Goal: Task Accomplishment & Management: Manage account settings

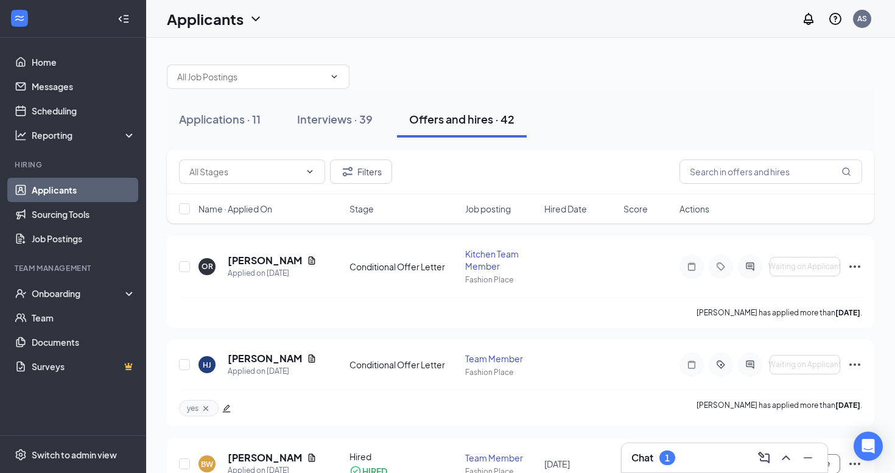
click at [714, 454] on div "Chat 1" at bounding box center [724, 457] width 186 height 19
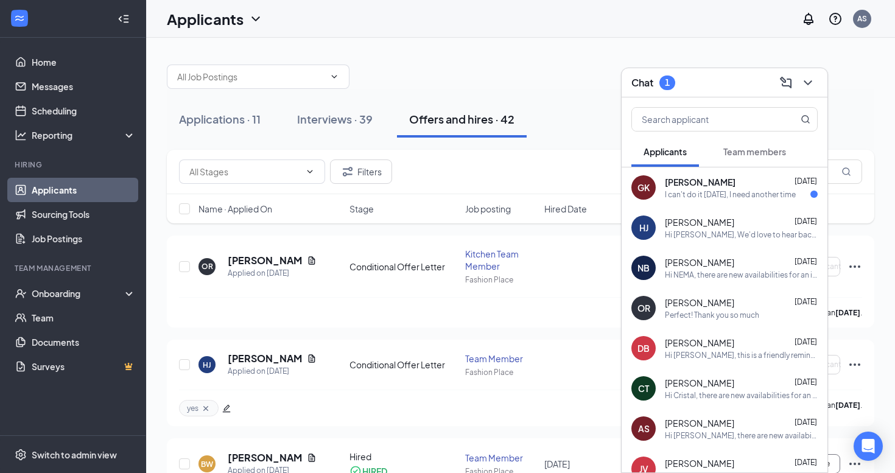
click at [767, 193] on div "I can't do it [DATE], I need another time" at bounding box center [730, 194] width 131 height 10
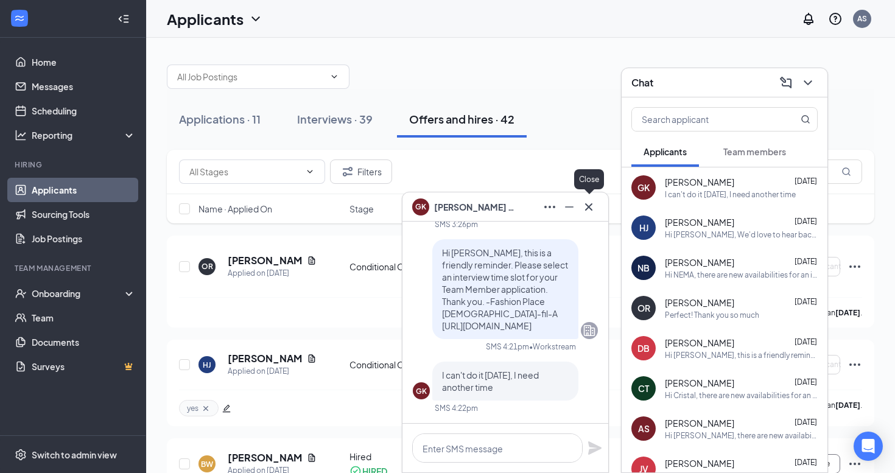
click at [594, 203] on icon "Cross" at bounding box center [588, 207] width 15 height 15
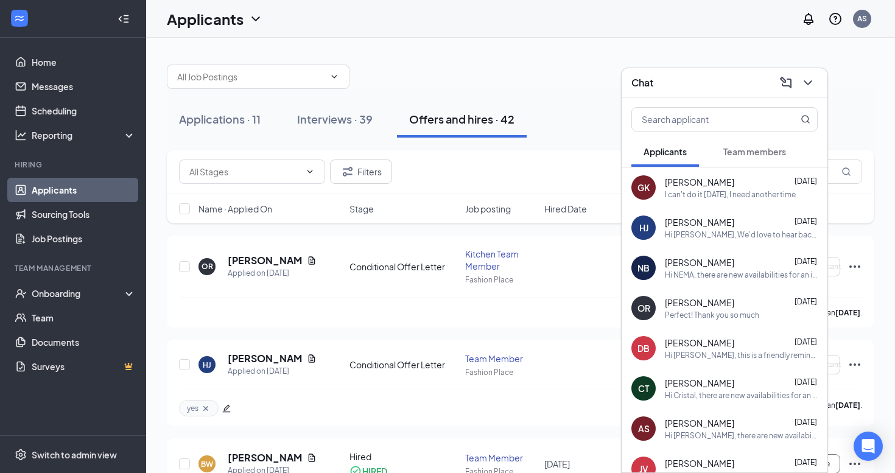
click at [814, 83] on icon "ChevronDown" at bounding box center [808, 82] width 15 height 15
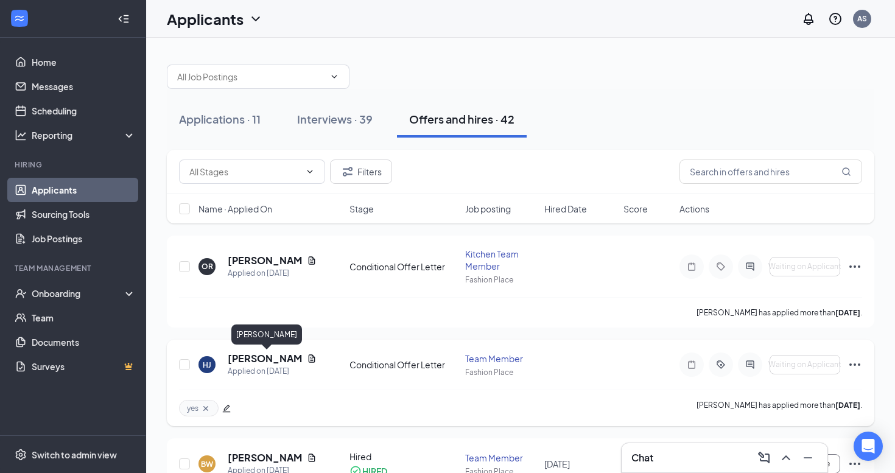
click at [243, 358] on h5 "[PERSON_NAME]" at bounding box center [265, 358] width 74 height 13
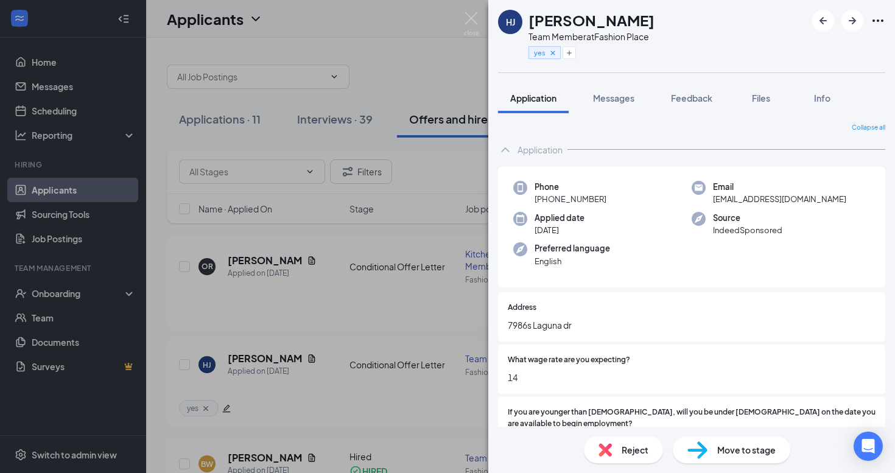
click at [629, 445] on span "Reject" at bounding box center [635, 449] width 27 height 13
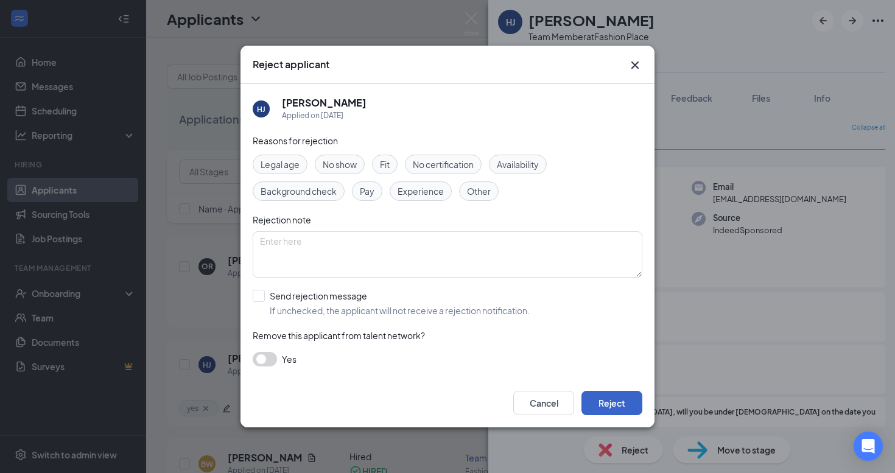
click at [620, 402] on button "Reject" at bounding box center [611, 403] width 61 height 24
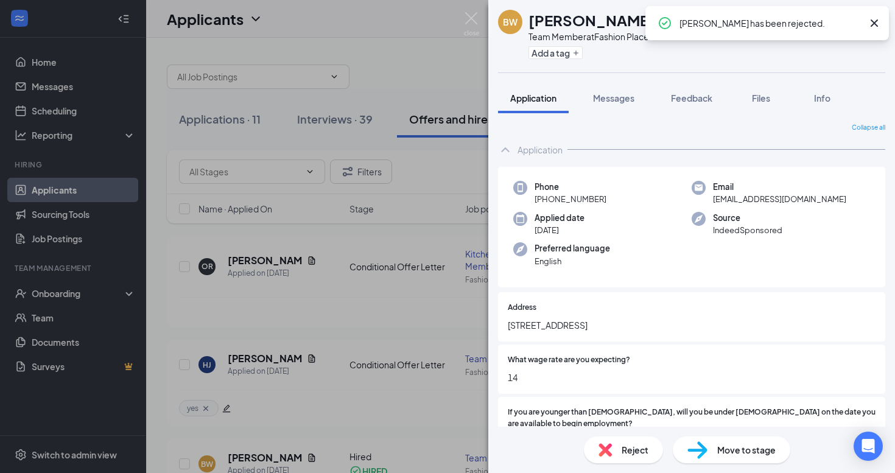
click at [468, 11] on div "BW [PERSON_NAME] Team Member at Fashion Place Add a tag Application Messages Fe…" at bounding box center [447, 236] width 895 height 473
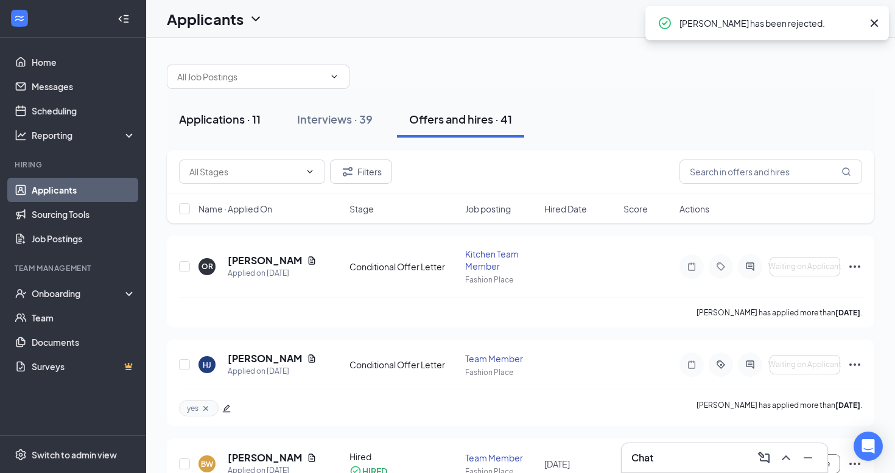
click at [237, 117] on div "Applications · 11" at bounding box center [220, 118] width 82 height 15
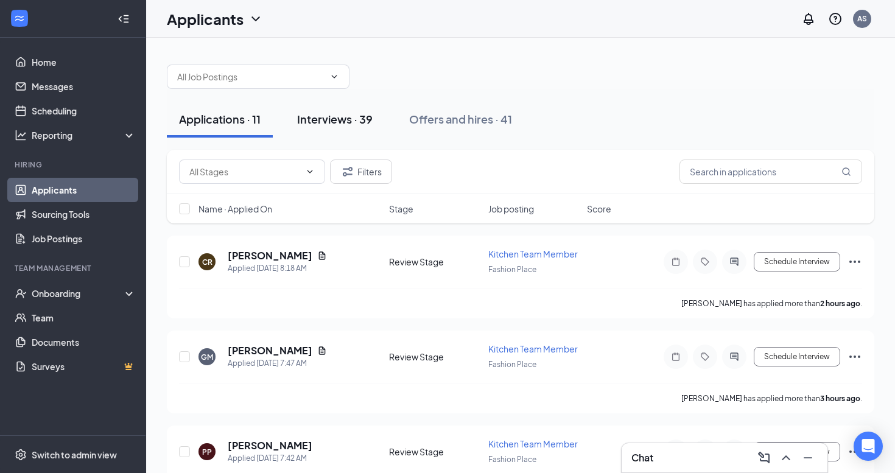
click at [373, 128] on button "Interviews · 39" at bounding box center [335, 119] width 100 height 37
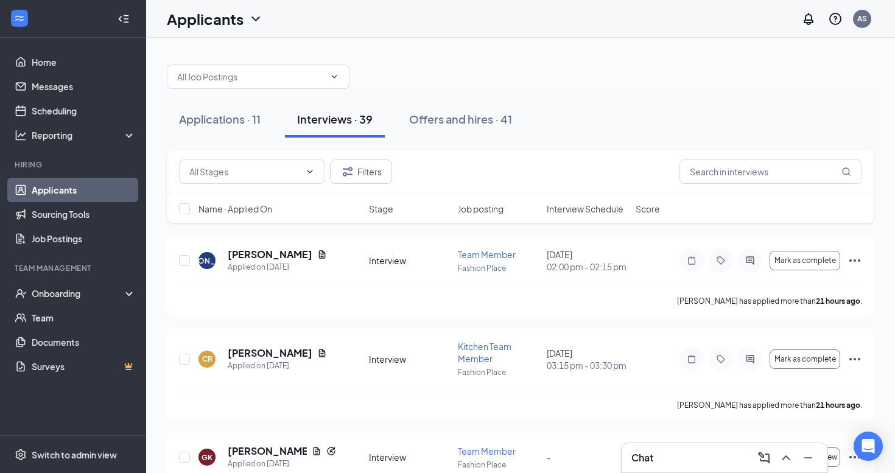
click at [578, 209] on span "Interview Schedule" at bounding box center [585, 209] width 77 height 12
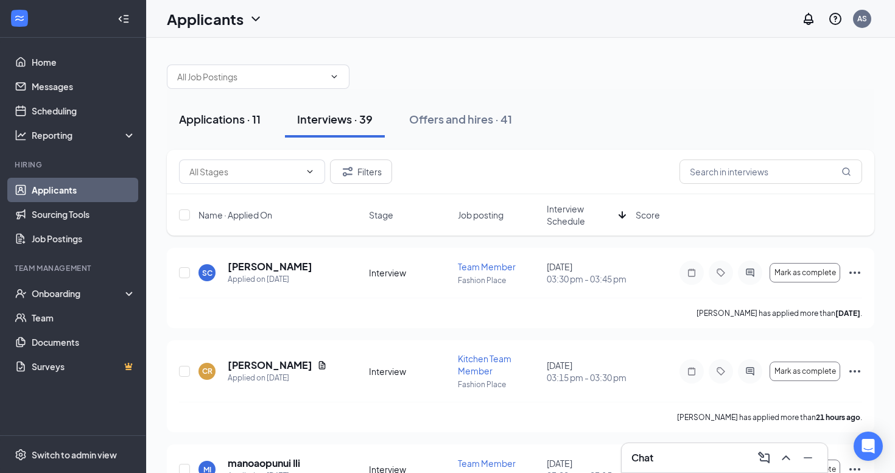
click at [240, 119] on div "Applications · 11" at bounding box center [220, 118] width 82 height 15
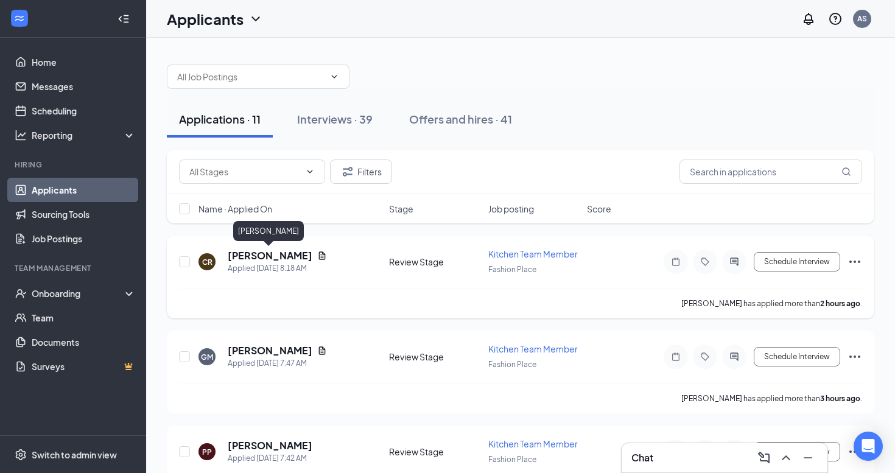
click at [282, 254] on h5 "[PERSON_NAME]" at bounding box center [270, 255] width 85 height 13
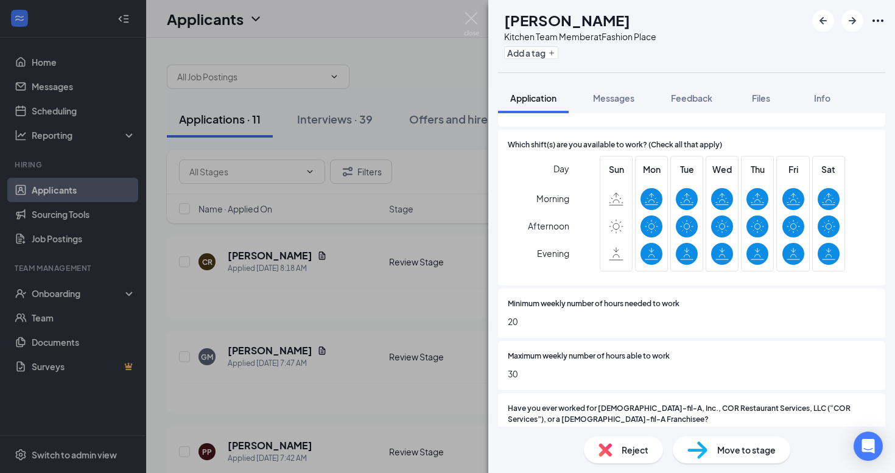
scroll to position [479, 0]
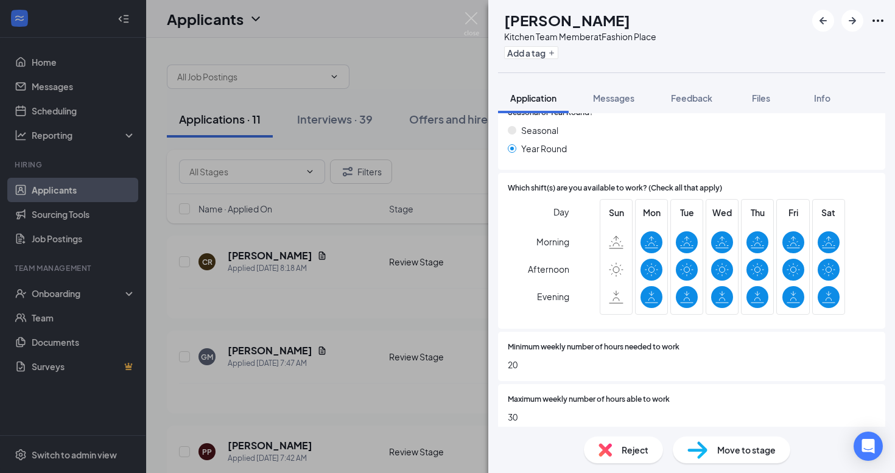
click at [732, 443] on span "Move to stage" at bounding box center [746, 449] width 58 height 13
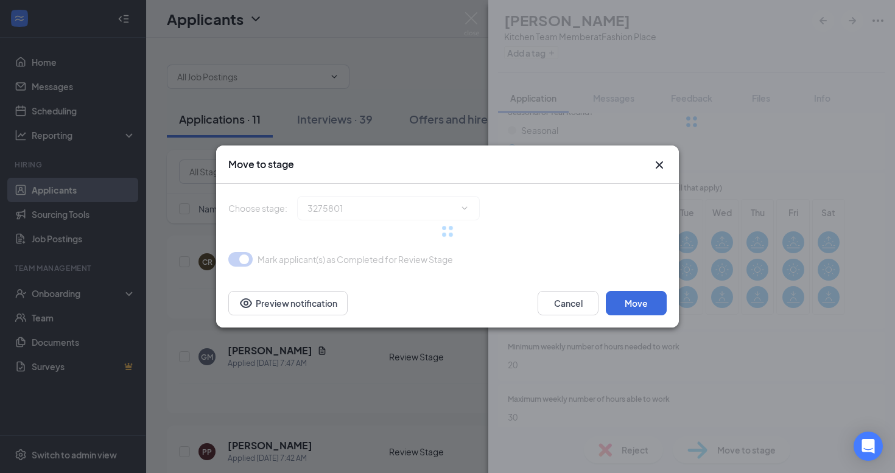
type input "Interview (next stage)"
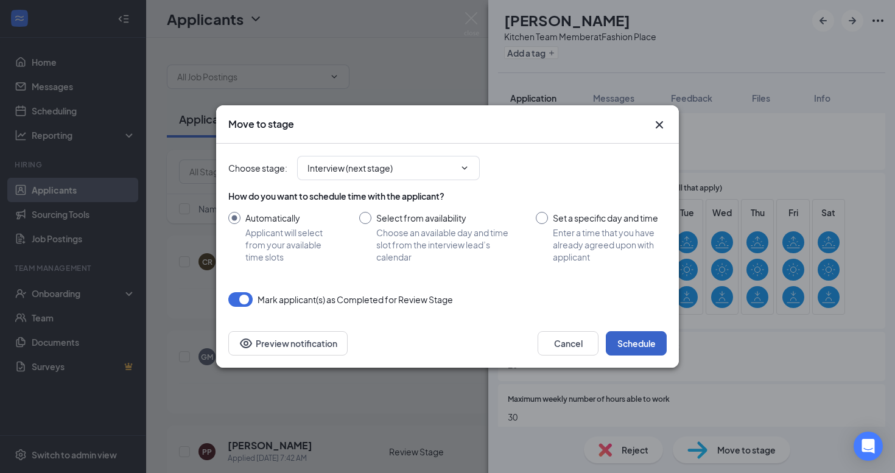
click at [638, 345] on button "Schedule" at bounding box center [636, 343] width 61 height 24
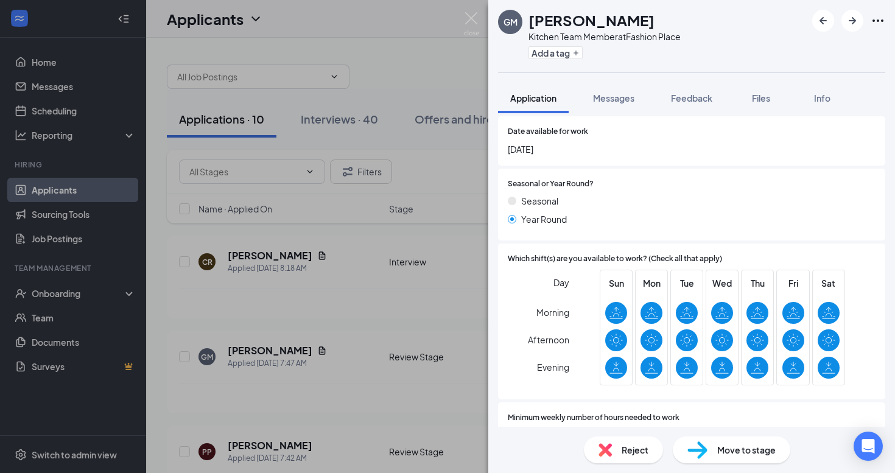
scroll to position [442, 0]
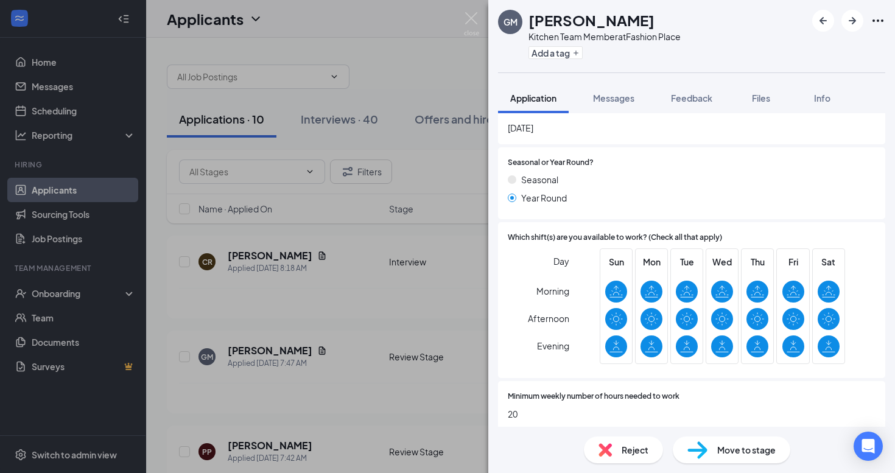
click at [721, 460] on div "Move to stage" at bounding box center [731, 449] width 117 height 27
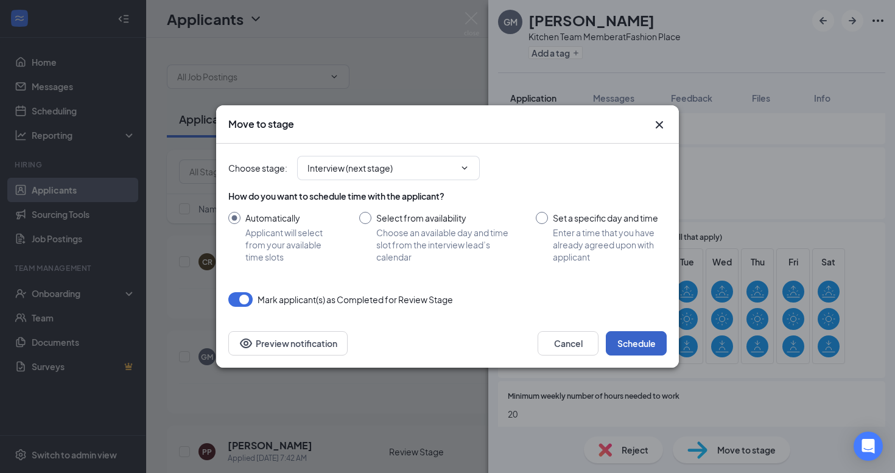
click at [639, 348] on button "Schedule" at bounding box center [636, 343] width 61 height 24
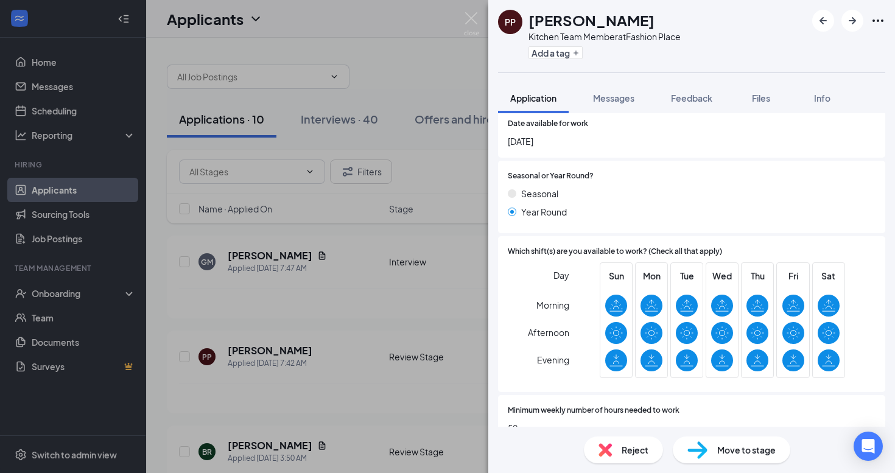
scroll to position [432, 0]
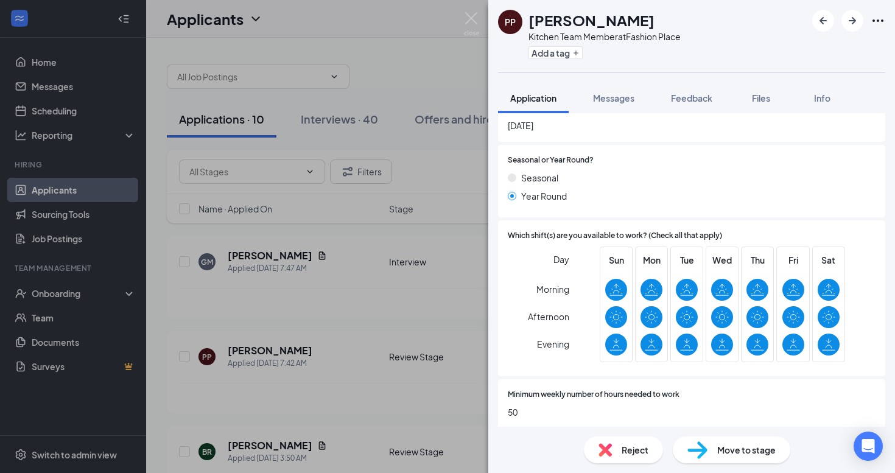
click at [708, 443] on div "Move to stage" at bounding box center [731, 449] width 117 height 27
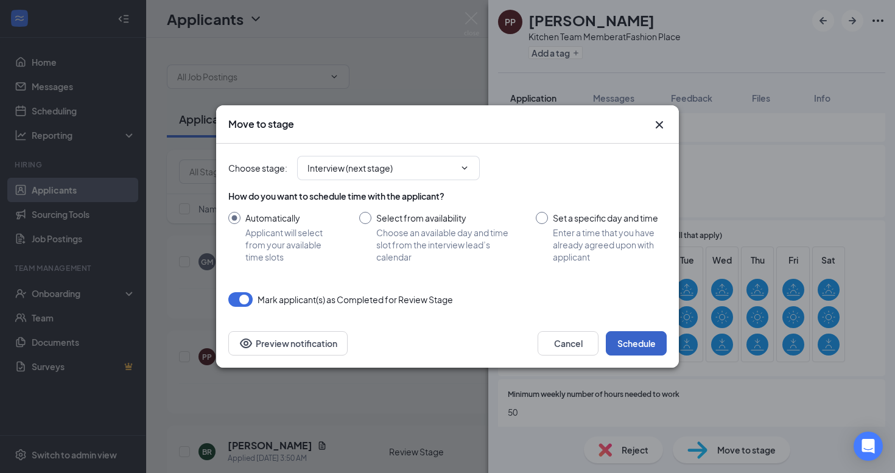
click at [639, 336] on button "Schedule" at bounding box center [636, 343] width 61 height 24
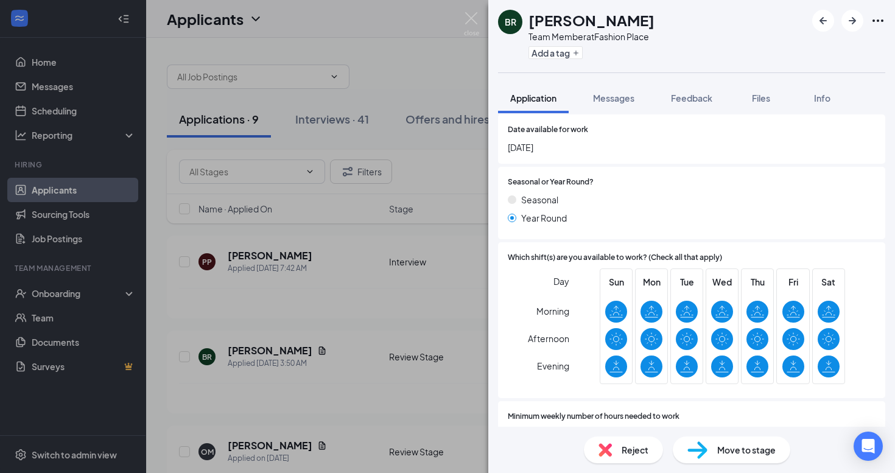
scroll to position [474, 0]
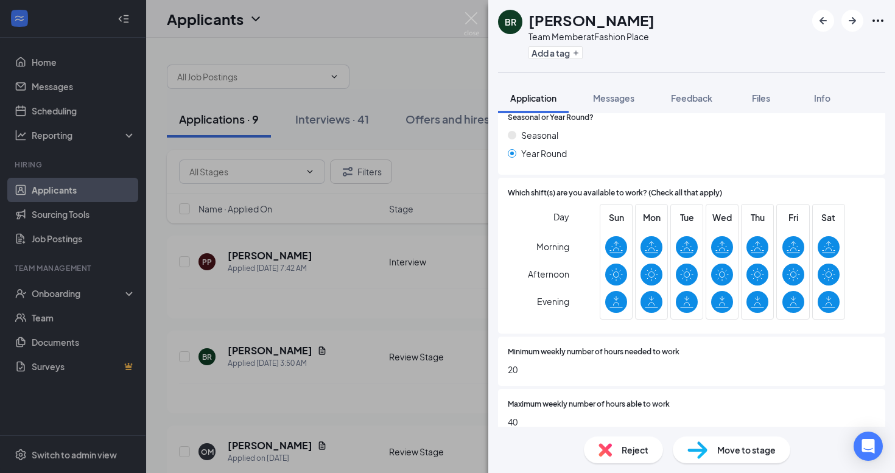
click at [723, 450] on span "Move to stage" at bounding box center [746, 449] width 58 height 13
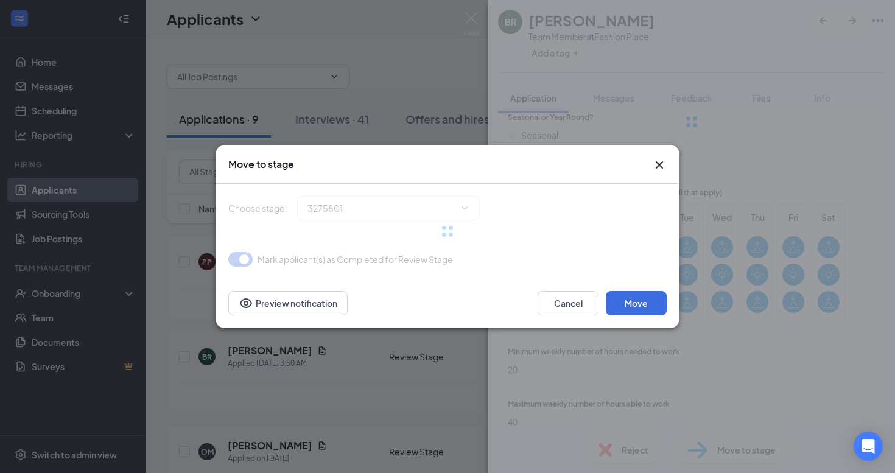
type input "Interview (next stage)"
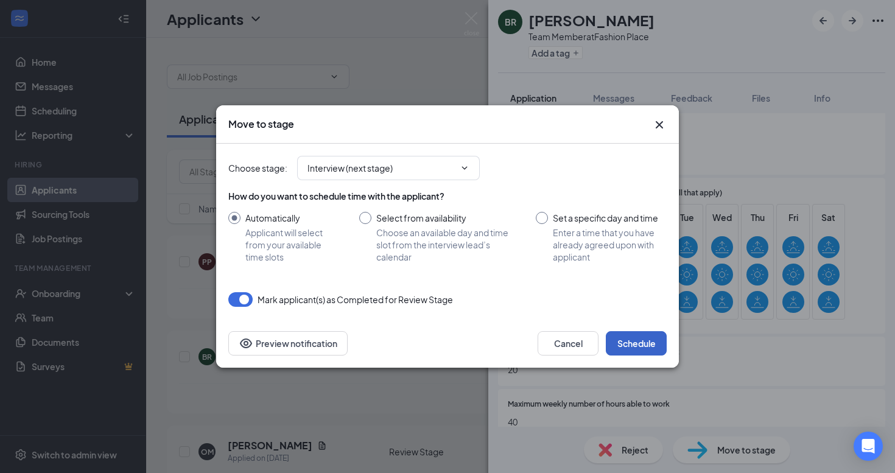
click at [639, 337] on button "Schedule" at bounding box center [636, 343] width 61 height 24
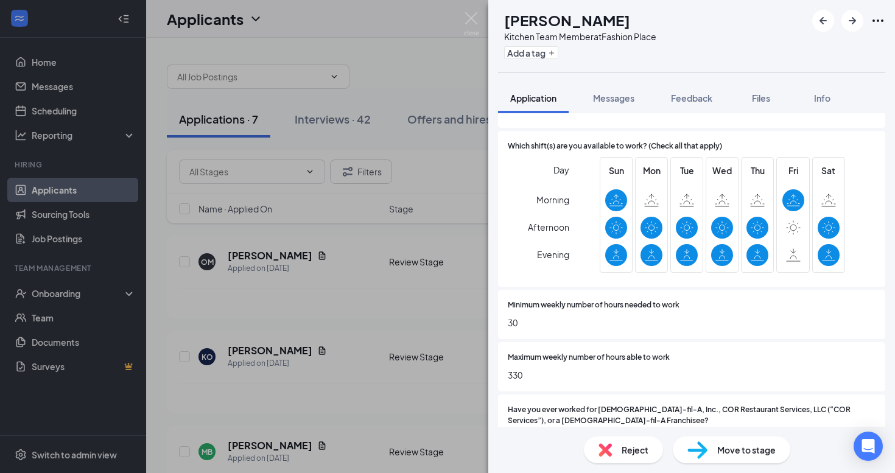
scroll to position [511, 0]
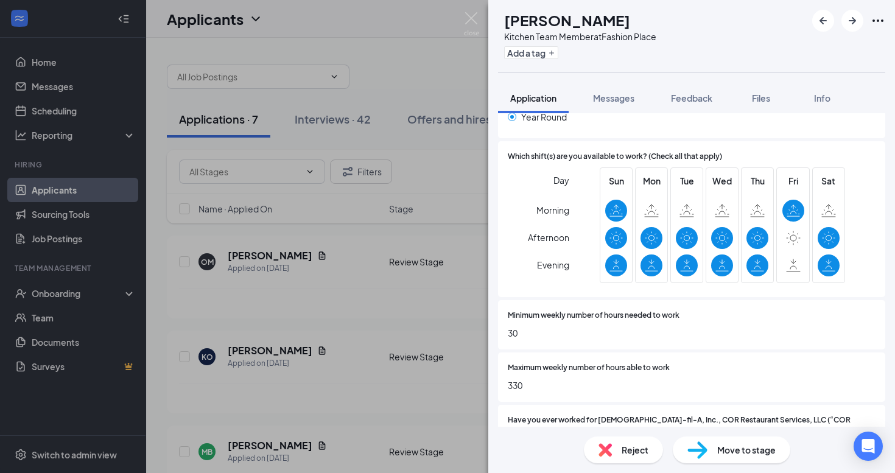
click at [628, 446] on span "Reject" at bounding box center [635, 449] width 27 height 13
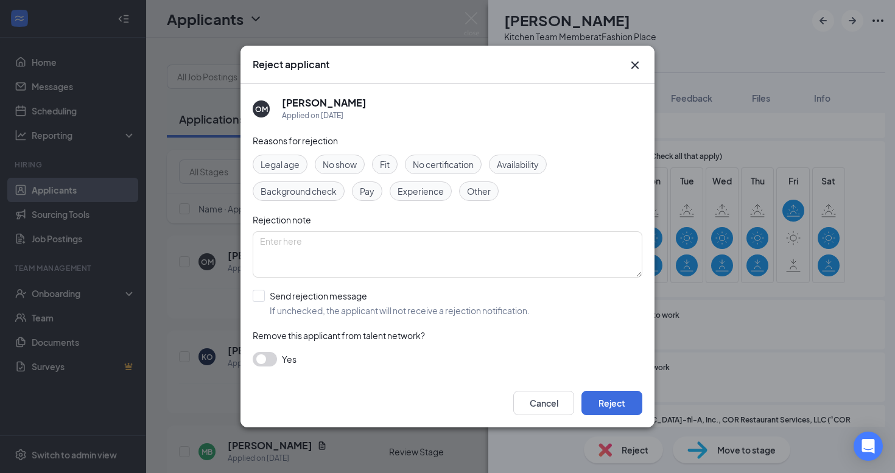
click at [636, 68] on icon "Cross" at bounding box center [635, 65] width 15 height 15
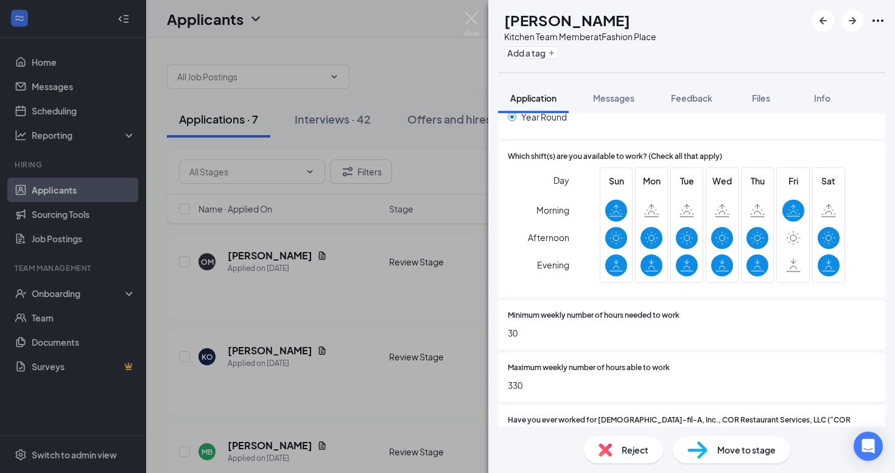
click at [723, 452] on span "Move to stage" at bounding box center [746, 449] width 58 height 13
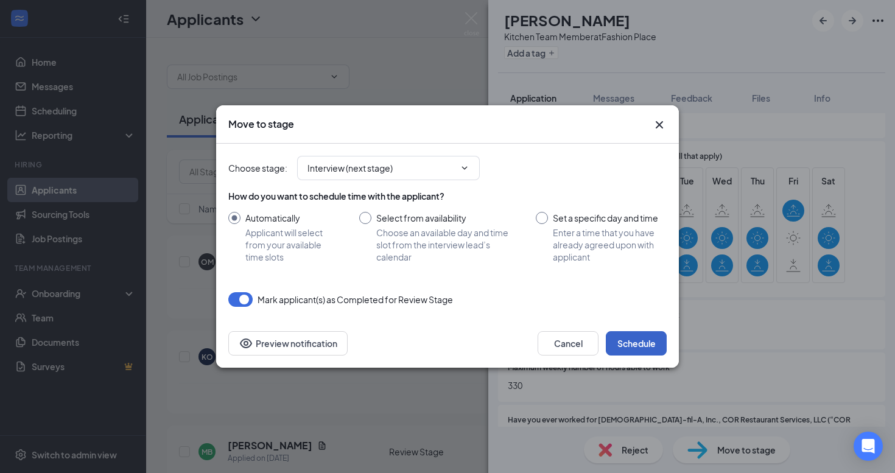
click at [634, 338] on button "Schedule" at bounding box center [636, 343] width 61 height 24
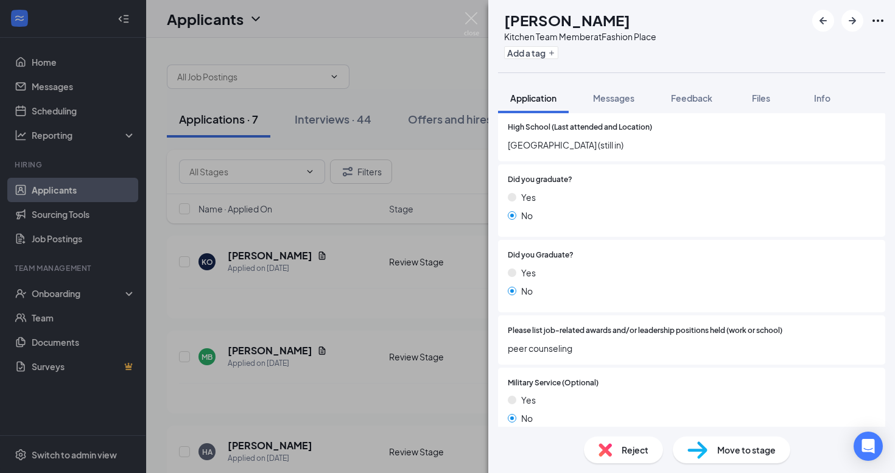
scroll to position [987, 0]
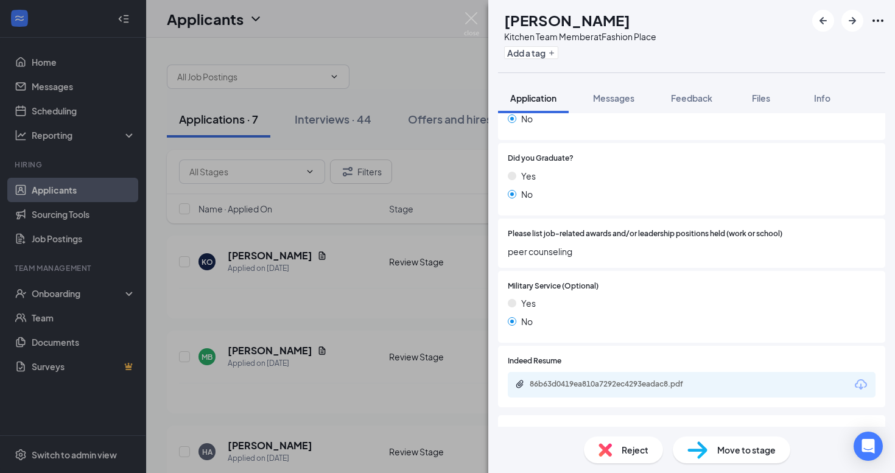
click at [721, 444] on span "Move to stage" at bounding box center [746, 449] width 58 height 13
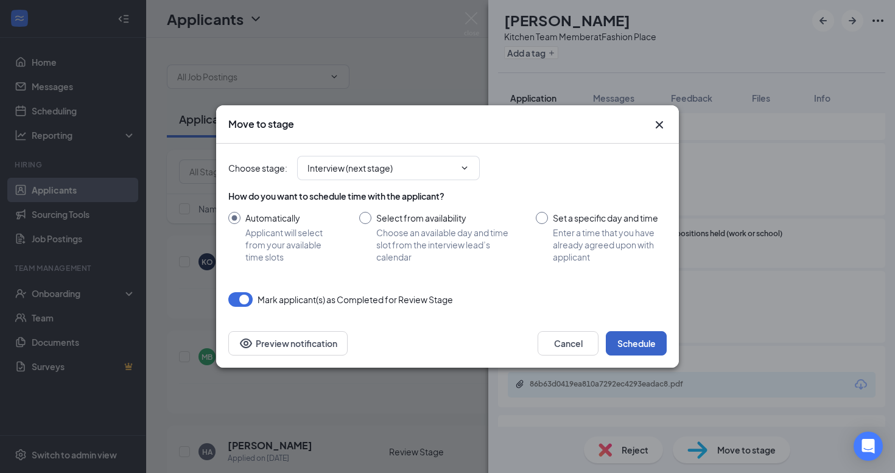
click at [643, 344] on button "Schedule" at bounding box center [636, 343] width 61 height 24
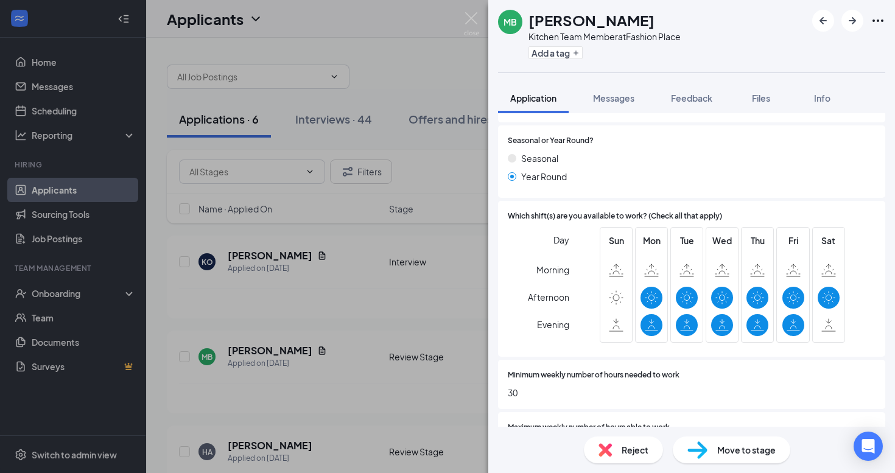
scroll to position [562, 0]
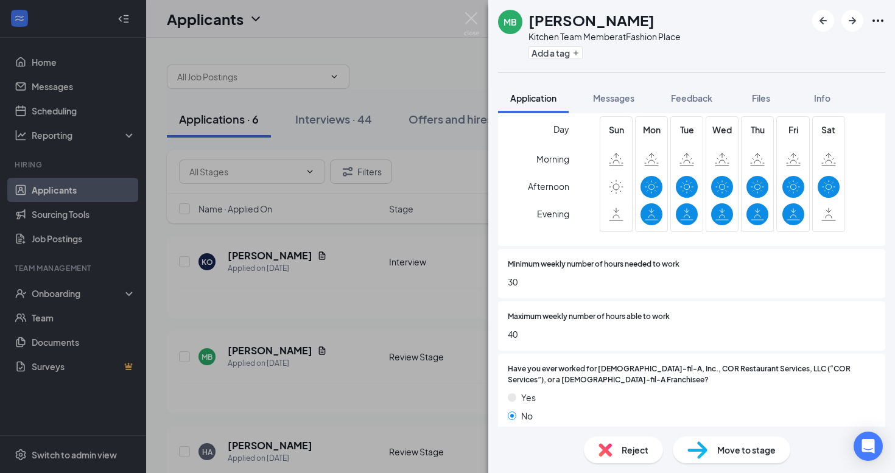
click at [634, 452] on span "Reject" at bounding box center [635, 449] width 27 height 13
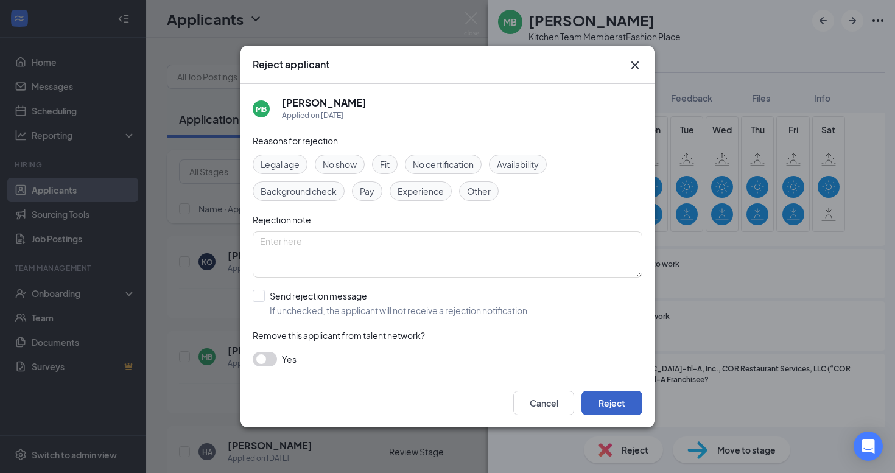
click at [607, 404] on button "Reject" at bounding box center [611, 403] width 61 height 24
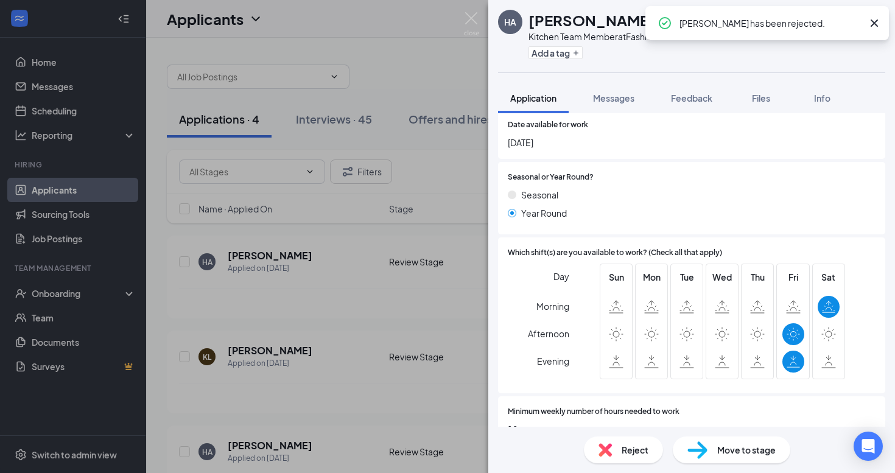
scroll to position [417, 0]
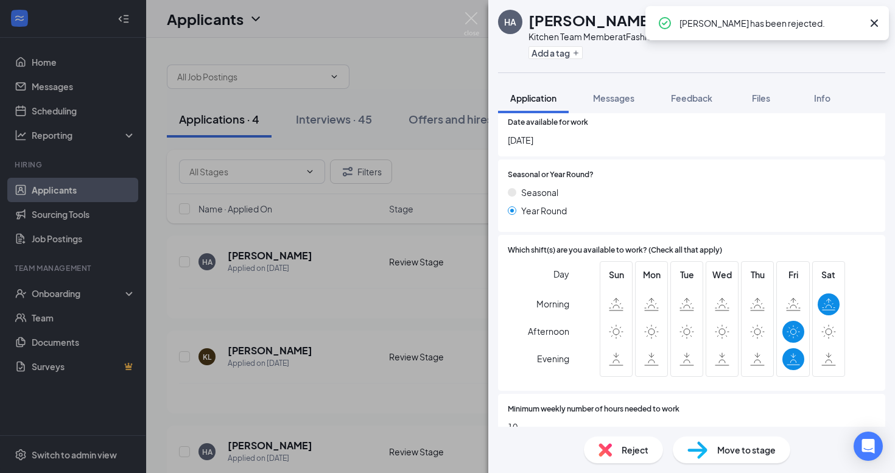
click at [641, 452] on span "Reject" at bounding box center [635, 449] width 27 height 13
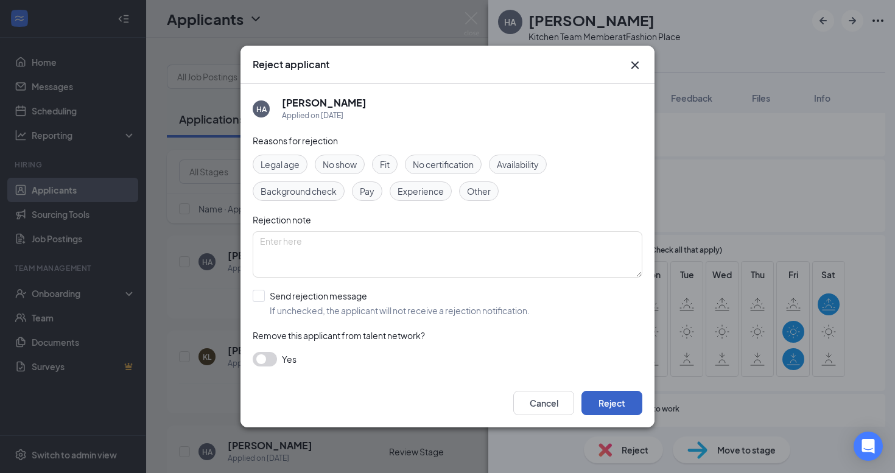
click at [628, 400] on button "Reject" at bounding box center [611, 403] width 61 height 24
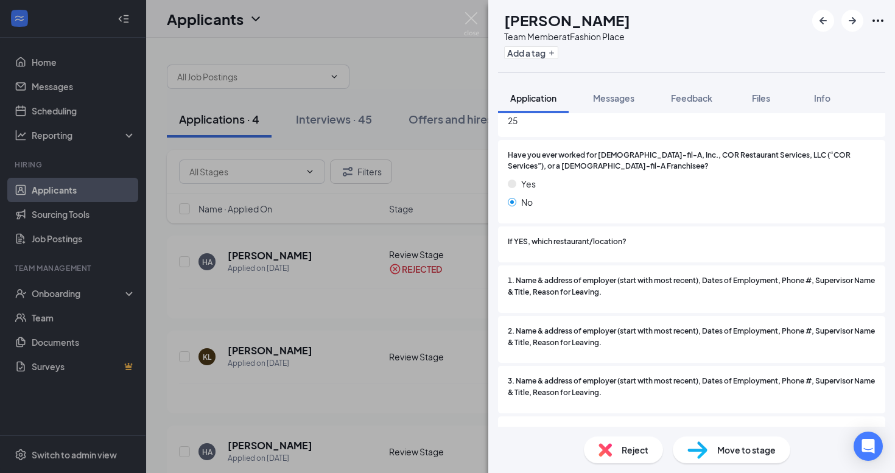
scroll to position [840, 0]
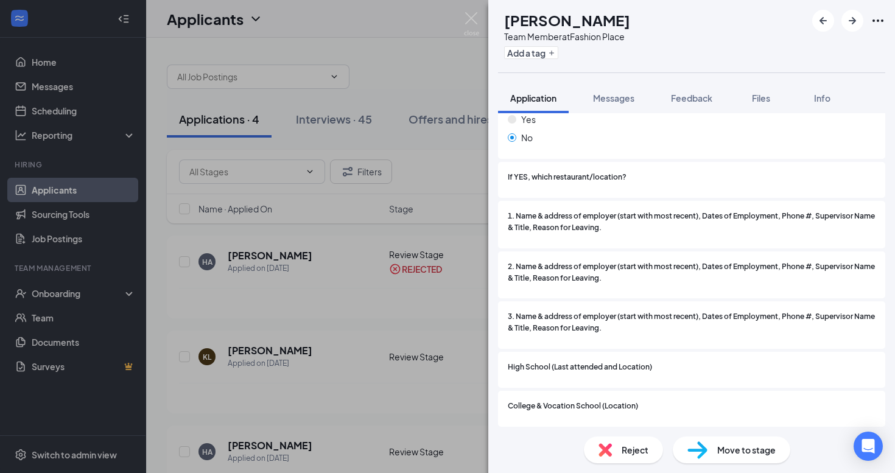
click at [628, 455] on span "Reject" at bounding box center [635, 449] width 27 height 13
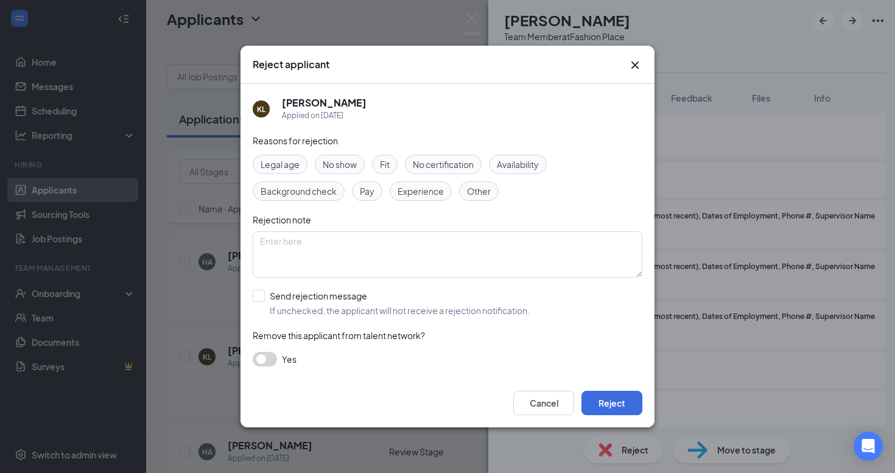
click at [635, 69] on icon "Cross" at bounding box center [635, 65] width 15 height 15
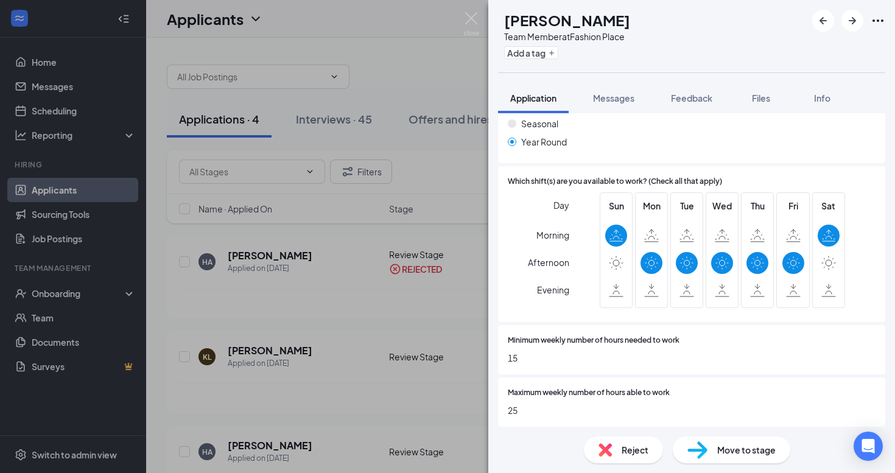
scroll to position [483, 0]
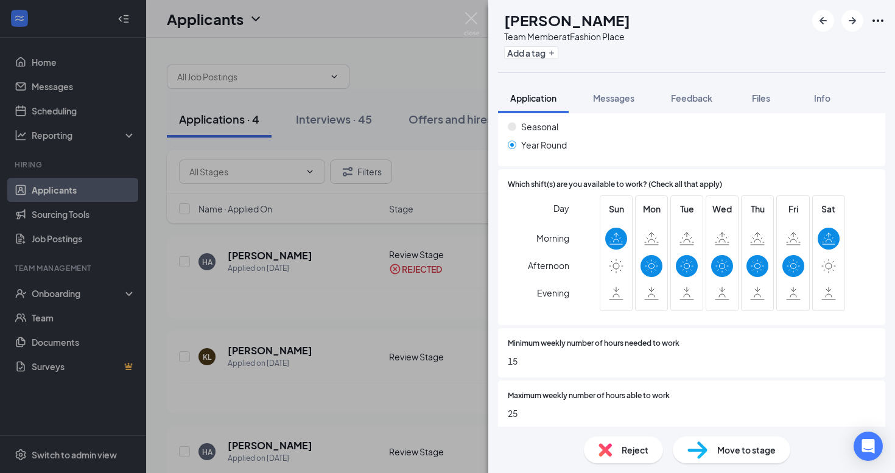
click at [629, 443] on div "Reject" at bounding box center [623, 449] width 79 height 27
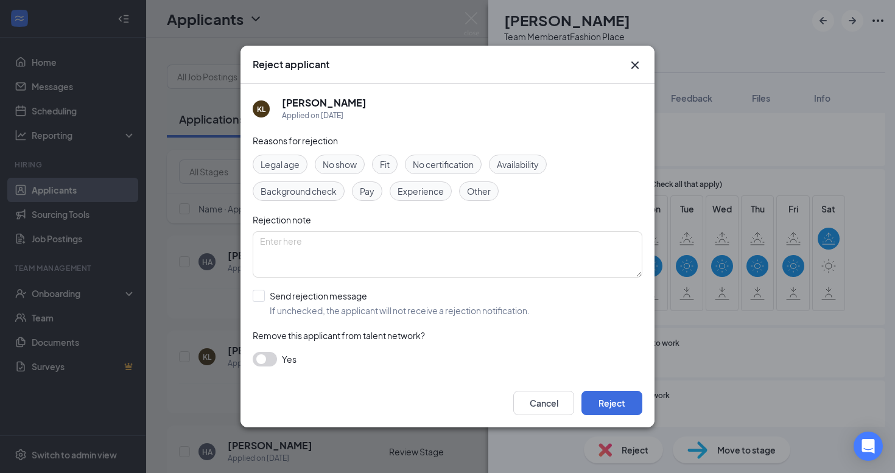
click at [536, 169] on span "Availability" at bounding box center [518, 164] width 42 height 13
click at [606, 398] on button "Reject" at bounding box center [611, 403] width 61 height 24
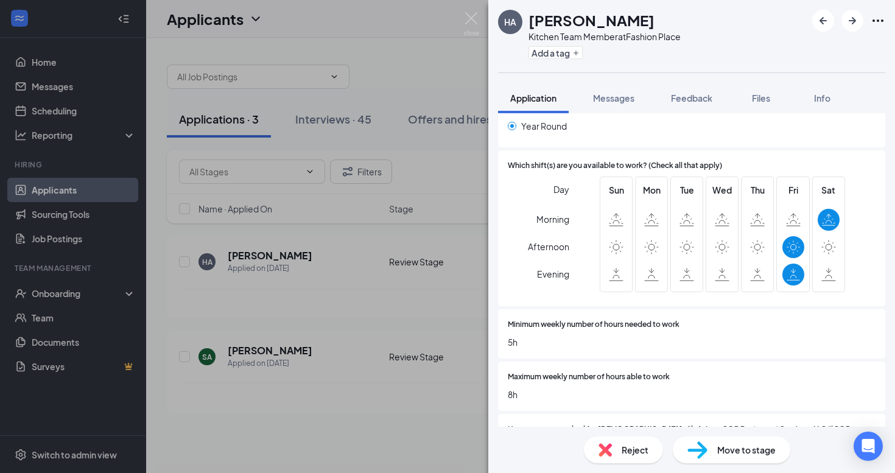
scroll to position [506, 0]
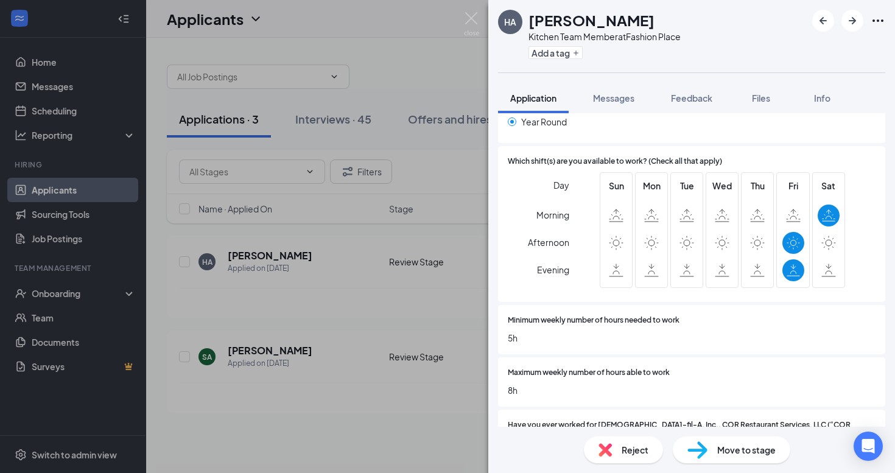
click at [632, 439] on div "Reject" at bounding box center [623, 449] width 79 height 27
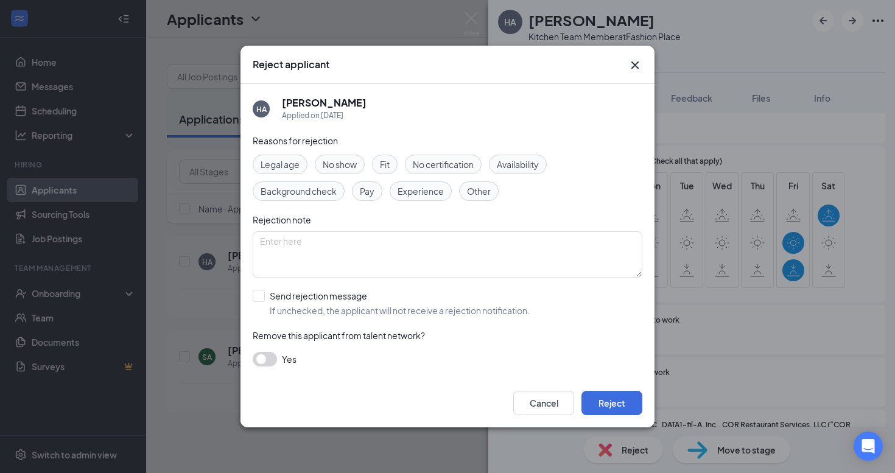
click at [544, 166] on div "Availability" at bounding box center [518, 164] width 58 height 19
click at [595, 407] on button "Reject" at bounding box center [611, 403] width 61 height 24
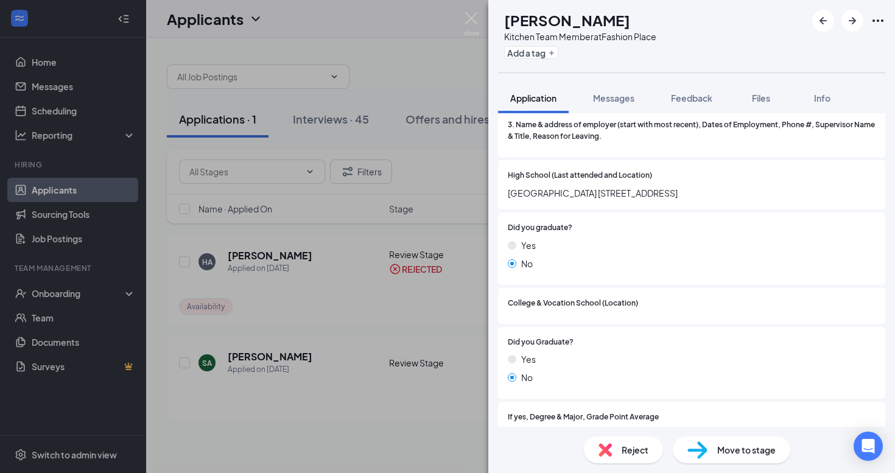
scroll to position [1101, 0]
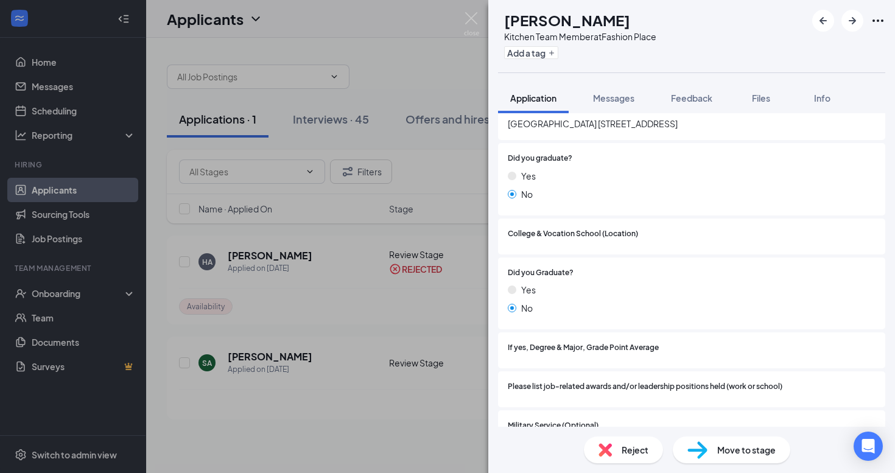
click at [622, 439] on div "Reject" at bounding box center [623, 449] width 79 height 27
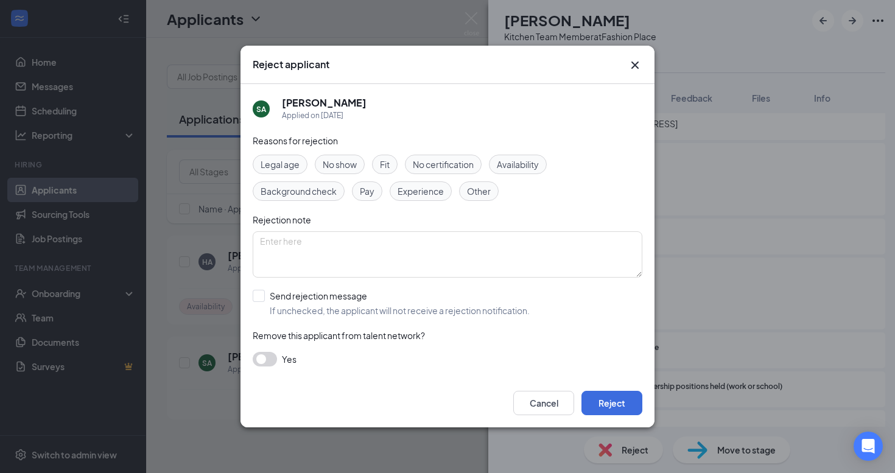
click at [536, 164] on span "Availability" at bounding box center [518, 164] width 42 height 13
click at [627, 396] on button "Reject" at bounding box center [611, 403] width 61 height 24
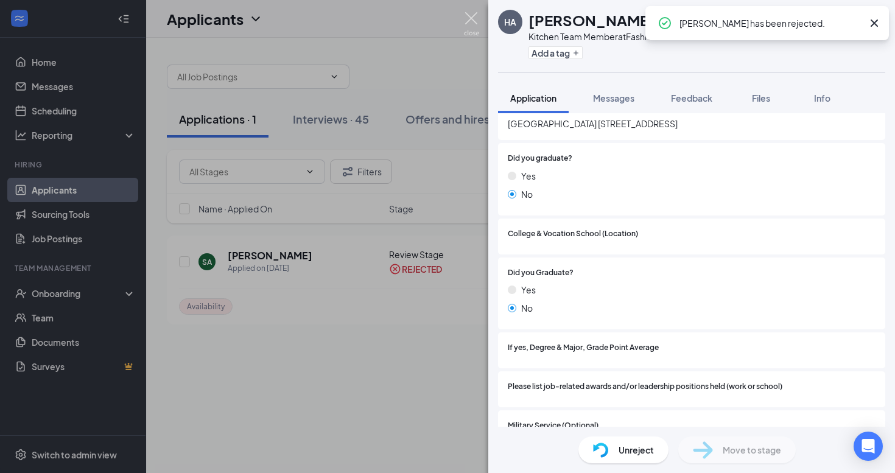
click at [473, 14] on img at bounding box center [471, 24] width 15 height 24
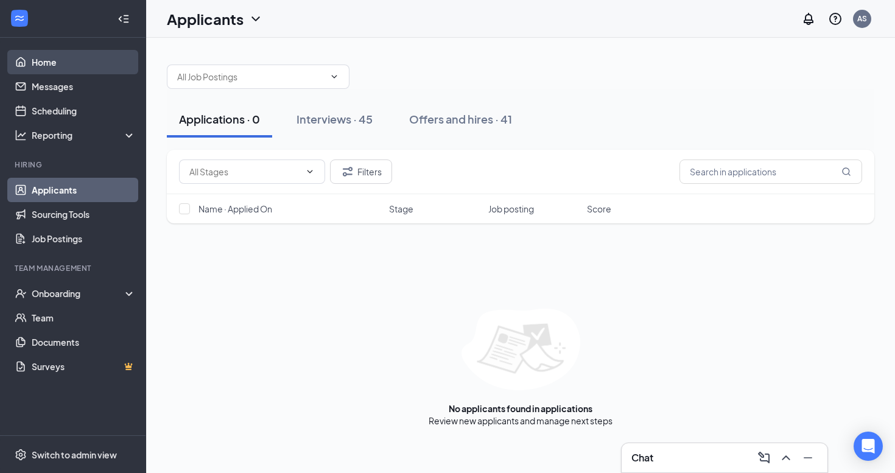
click at [40, 58] on link "Home" at bounding box center [84, 62] width 104 height 24
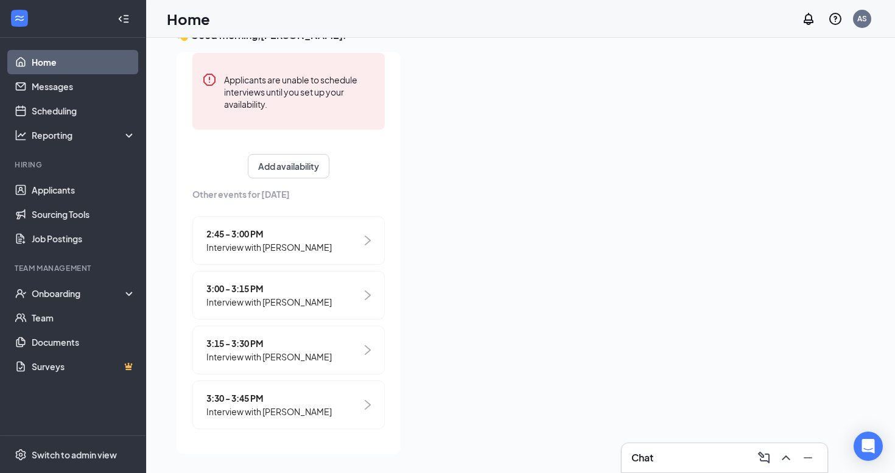
scroll to position [26, 0]
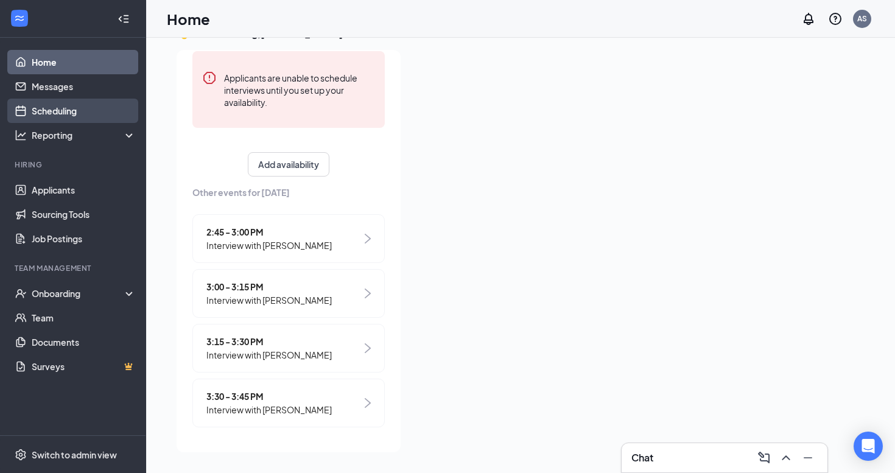
click at [71, 113] on link "Scheduling" at bounding box center [84, 111] width 104 height 24
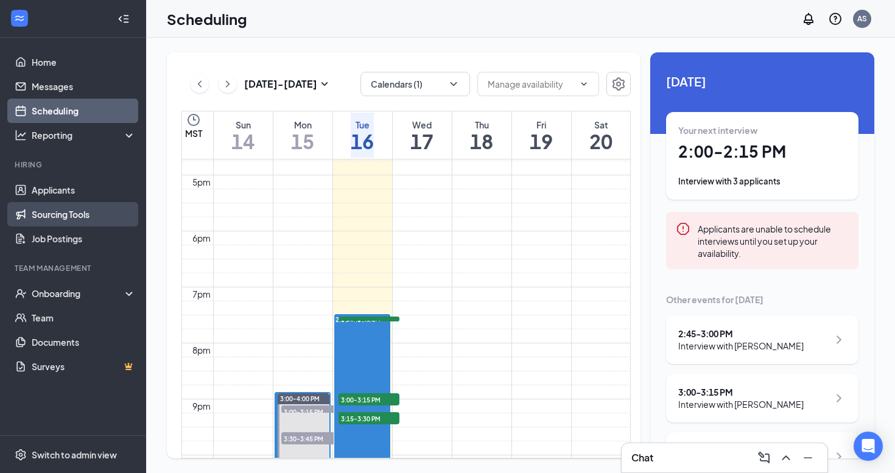
scroll to position [943, 0]
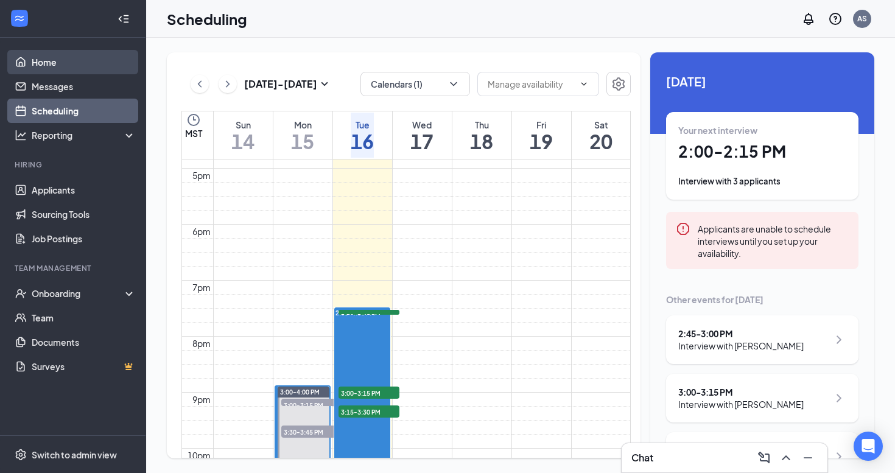
click at [77, 61] on link "Home" at bounding box center [84, 62] width 104 height 24
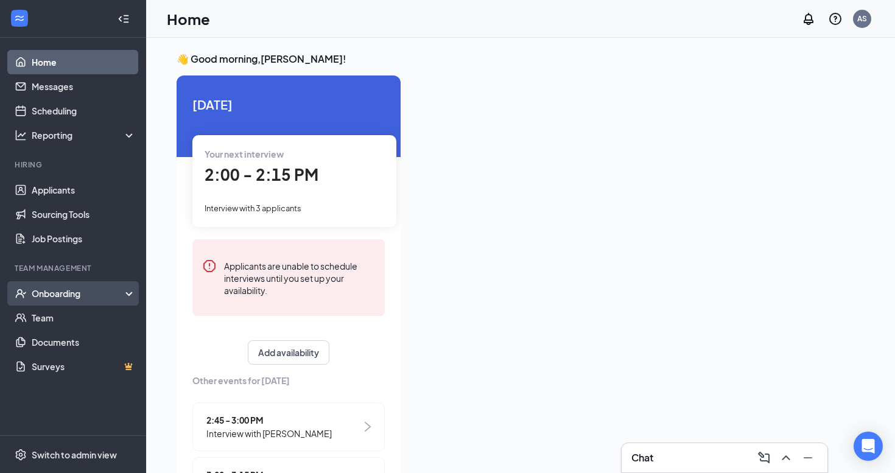
click at [62, 296] on div "Onboarding" at bounding box center [79, 293] width 94 height 12
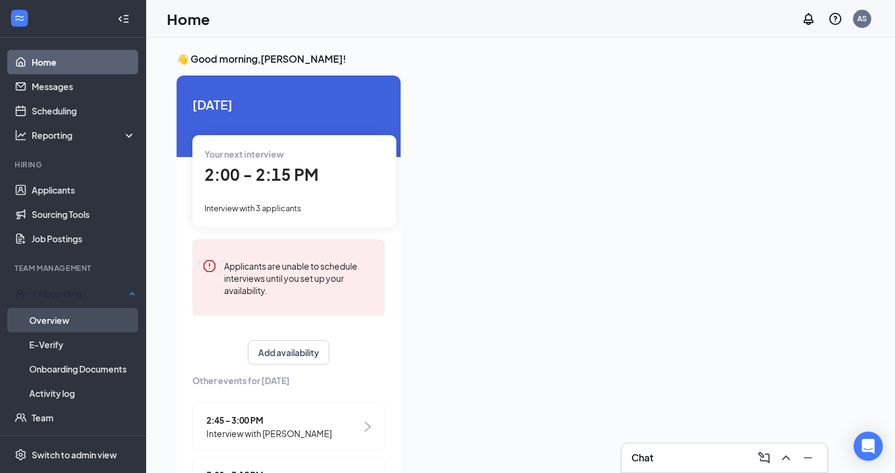
click at [94, 315] on link "Overview" at bounding box center [82, 320] width 107 height 24
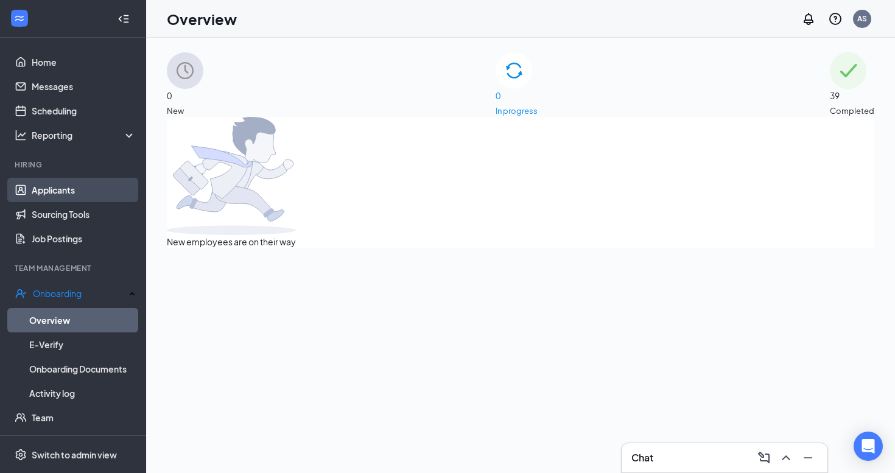
click at [72, 183] on link "Applicants" at bounding box center [84, 190] width 104 height 24
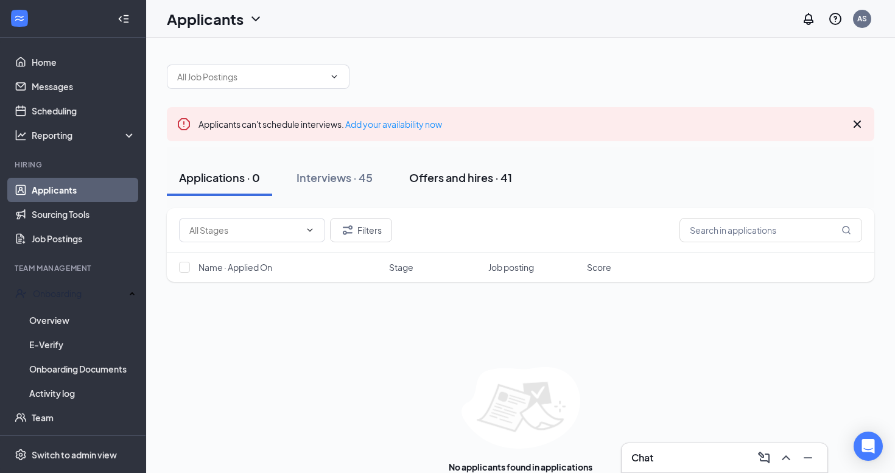
click at [482, 178] on div "Offers and hires · 41" at bounding box center [460, 177] width 103 height 15
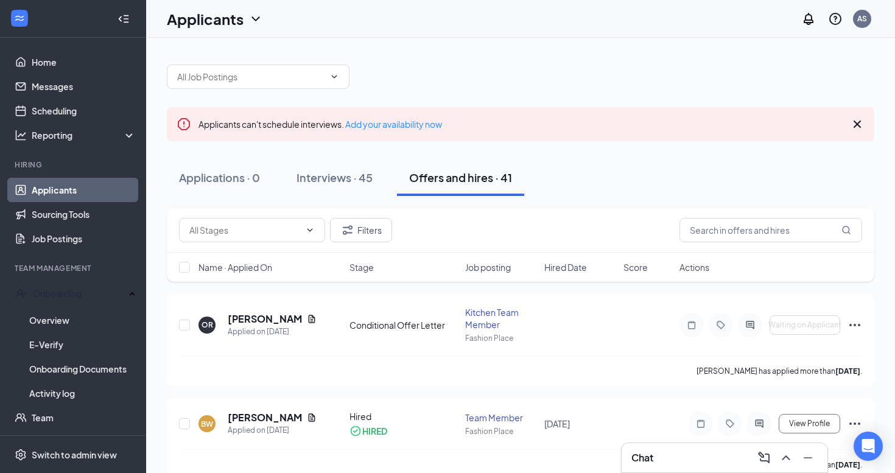
click at [859, 124] on icon "Cross" at bounding box center [857, 124] width 15 height 15
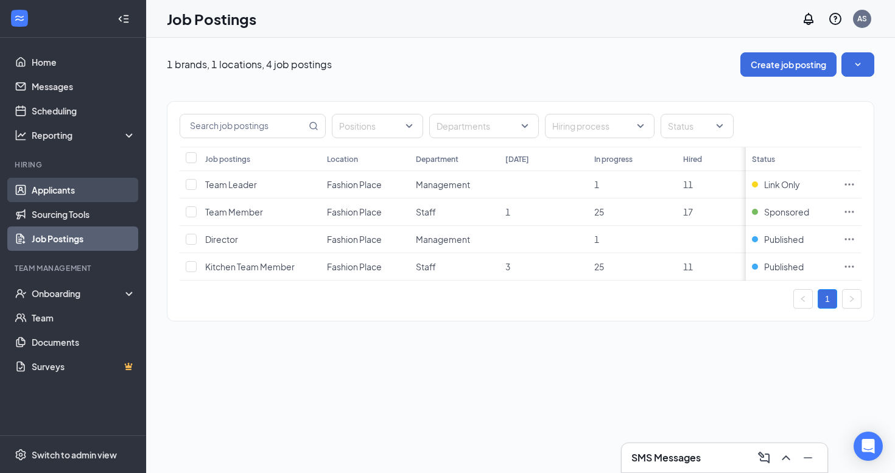
click at [70, 186] on link "Applicants" at bounding box center [84, 190] width 104 height 24
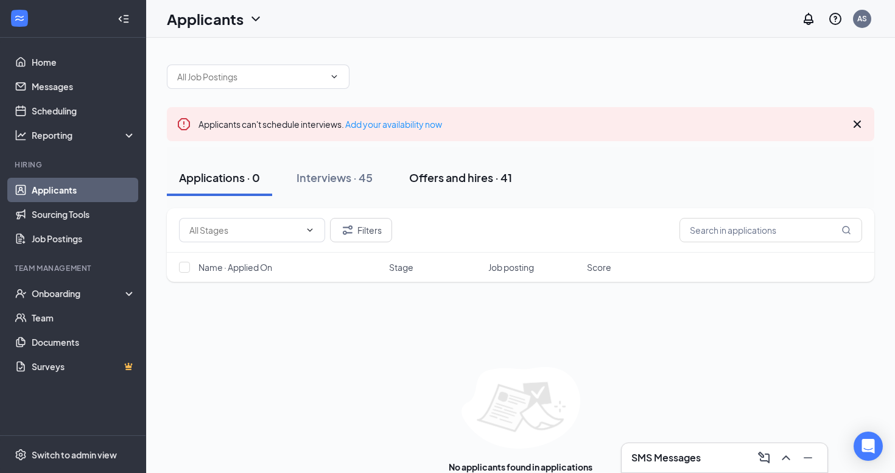
click at [461, 177] on div "Offers and hires · 41" at bounding box center [460, 177] width 103 height 15
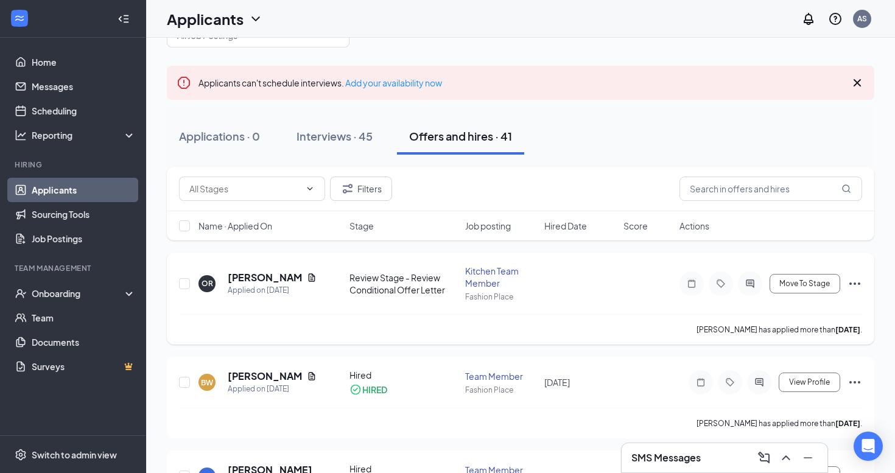
scroll to position [45, 0]
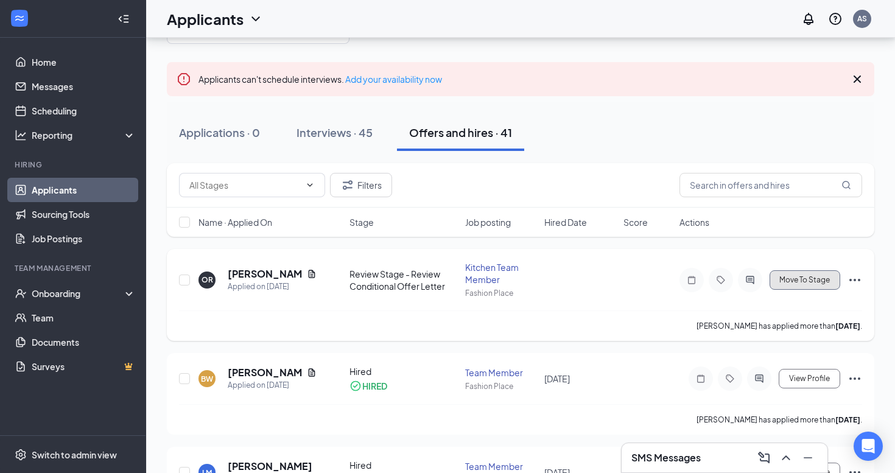
click at [786, 277] on span "Move To Stage" at bounding box center [804, 280] width 51 height 9
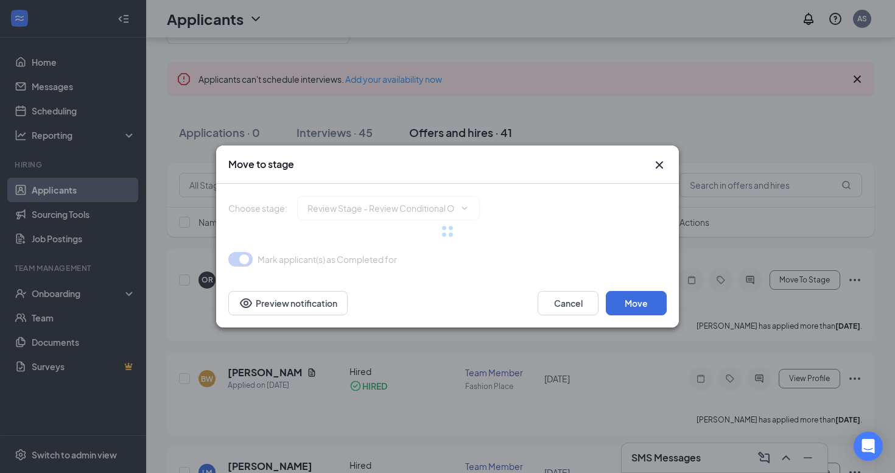
type input "Hired (final stage)"
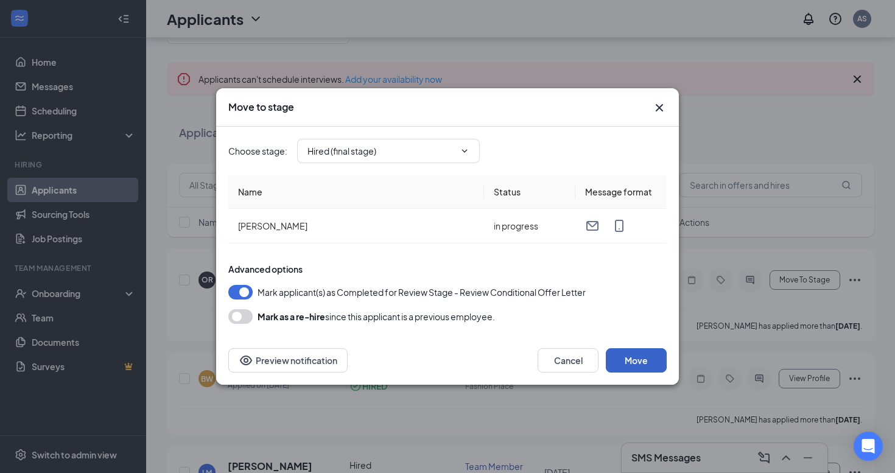
click at [636, 354] on button "Move" at bounding box center [636, 360] width 61 height 24
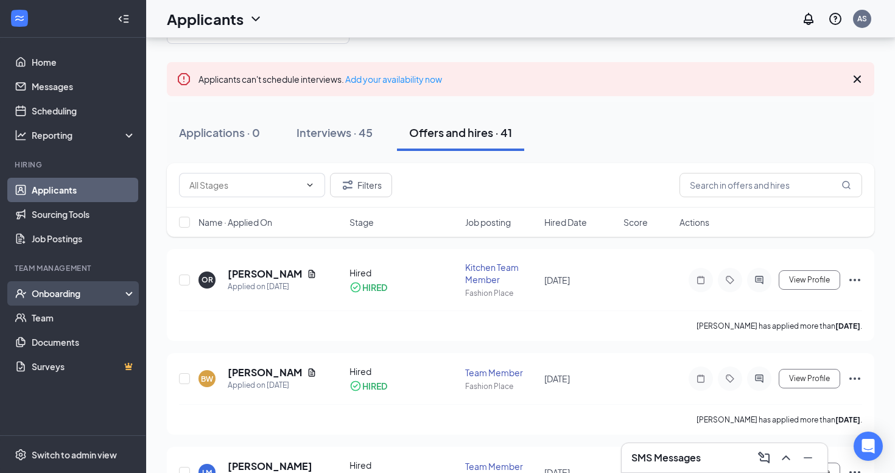
click at [73, 293] on div "Onboarding" at bounding box center [79, 293] width 94 height 12
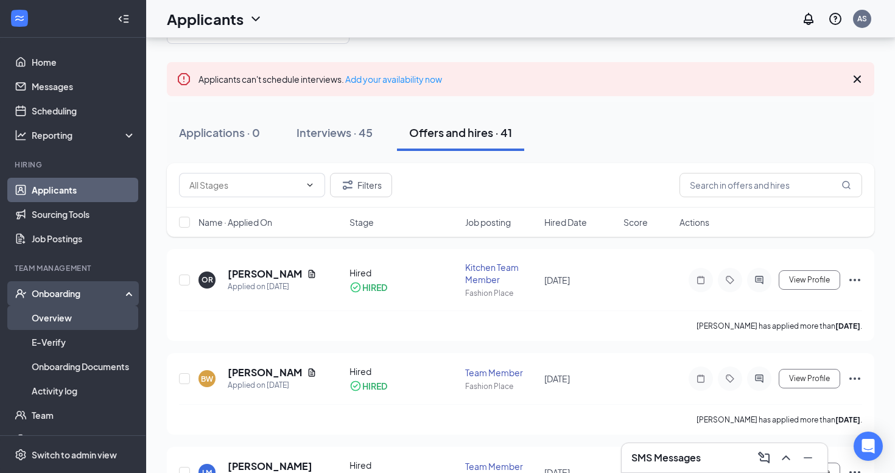
click at [63, 321] on link "Overview" at bounding box center [84, 318] width 104 height 24
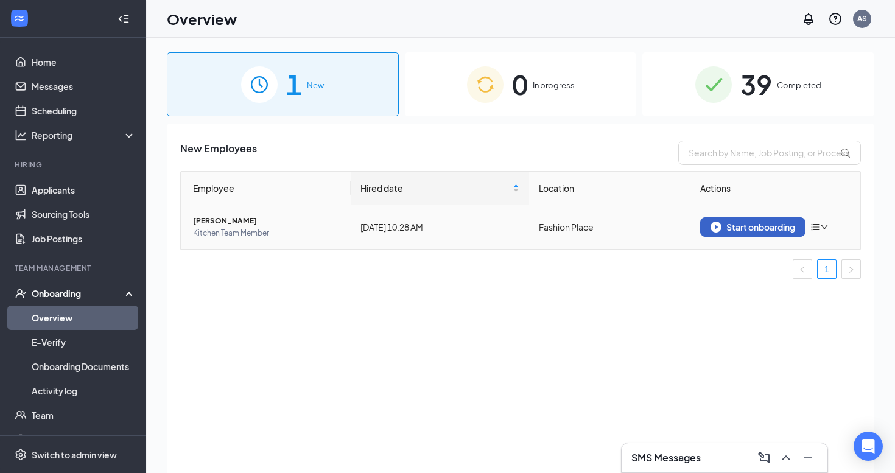
click at [759, 223] on div "Start onboarding" at bounding box center [752, 227] width 85 height 11
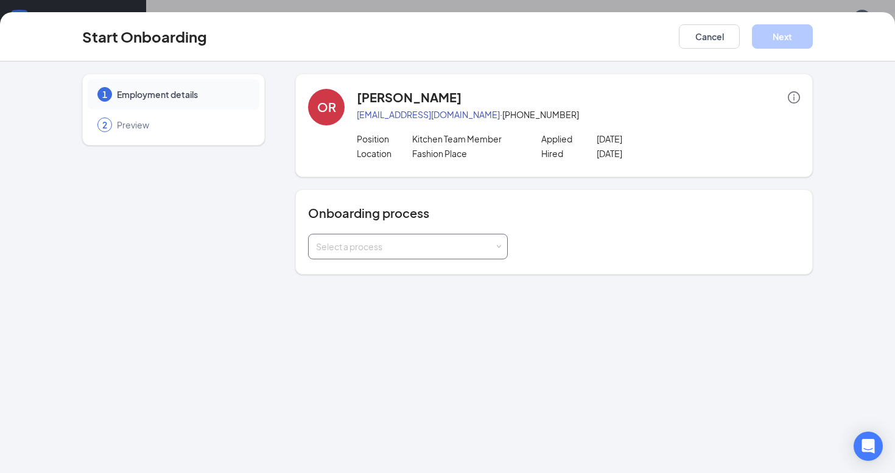
click at [485, 258] on div "Select a process" at bounding box center [408, 246] width 184 height 24
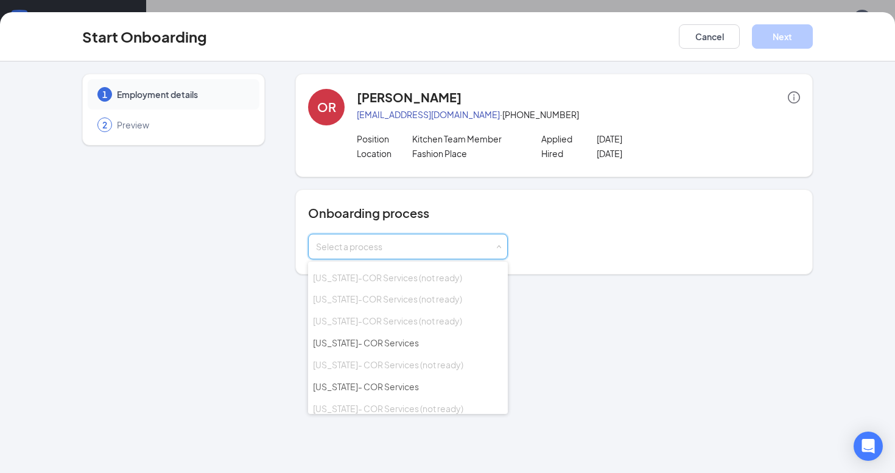
scroll to position [799, 0]
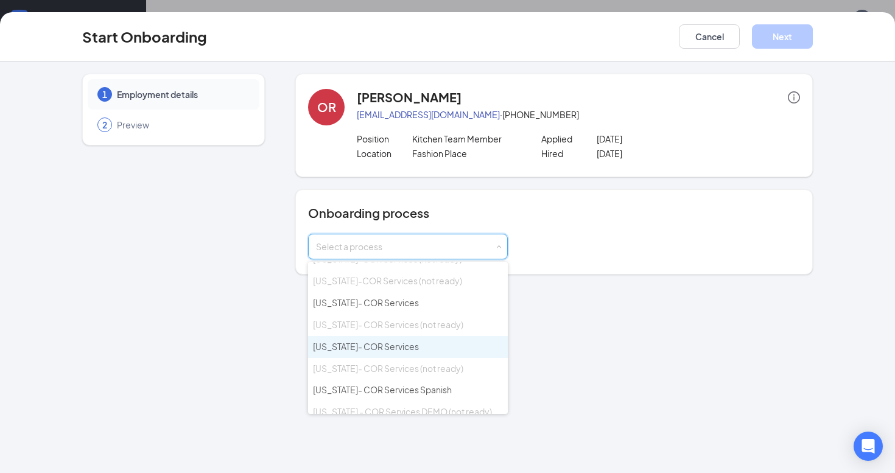
click at [416, 336] on li "Utah- COR Services" at bounding box center [408, 347] width 200 height 22
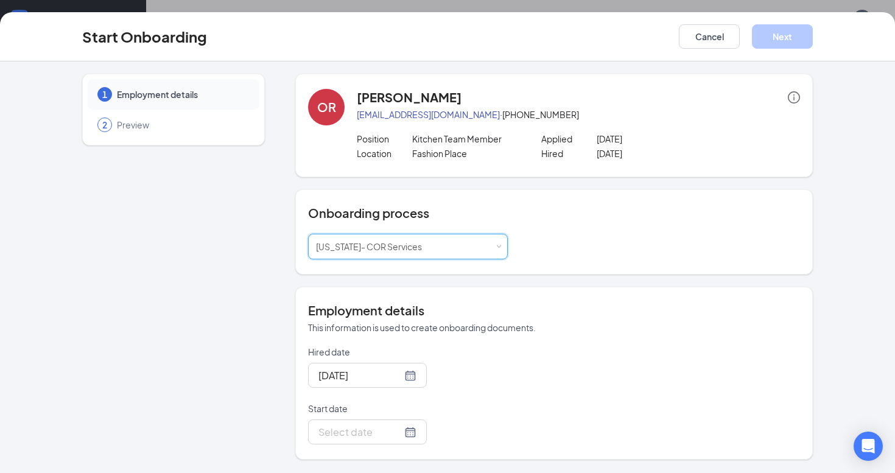
click at [638, 205] on h4 "Onboarding process" at bounding box center [554, 213] width 492 height 17
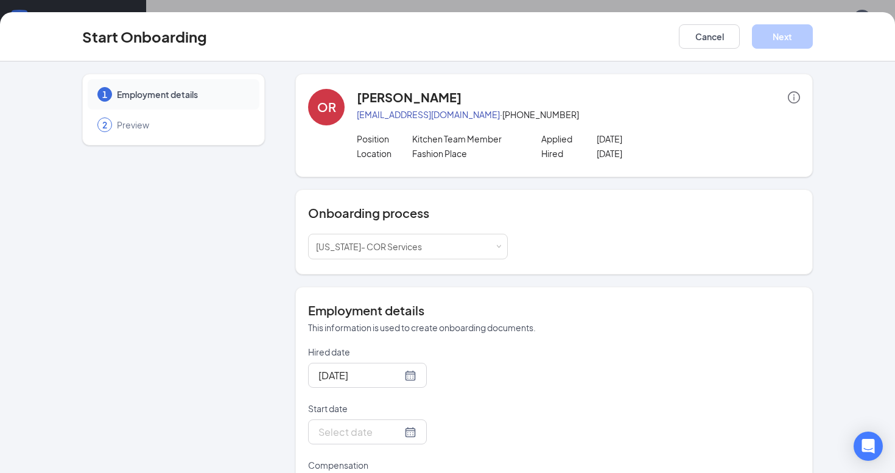
scroll to position [56, 0]
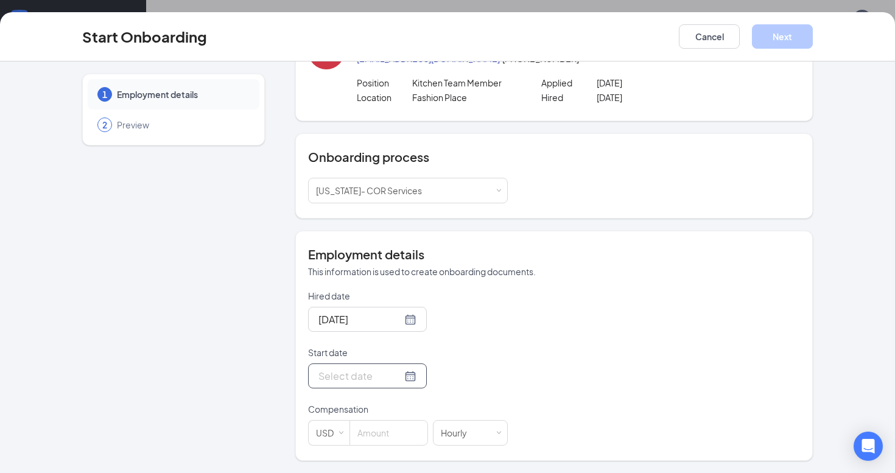
click at [401, 376] on div at bounding box center [367, 375] width 98 height 15
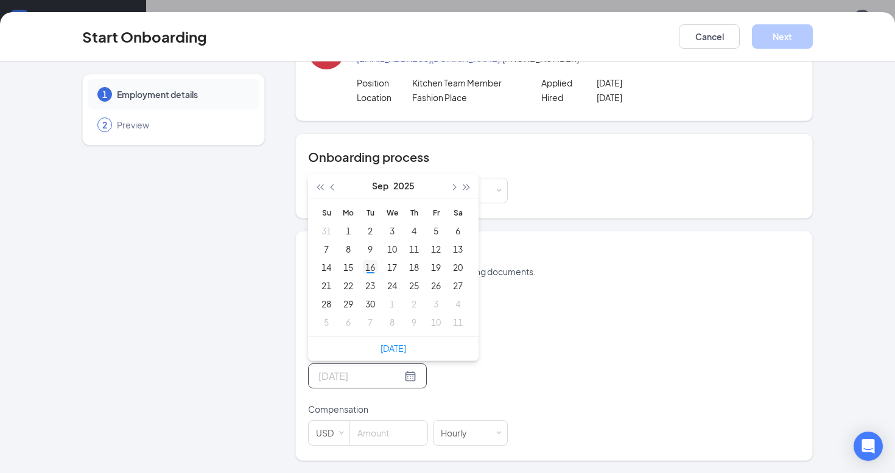
type input "Sep 16, 2025"
click at [373, 263] on div "16" at bounding box center [370, 267] width 15 height 15
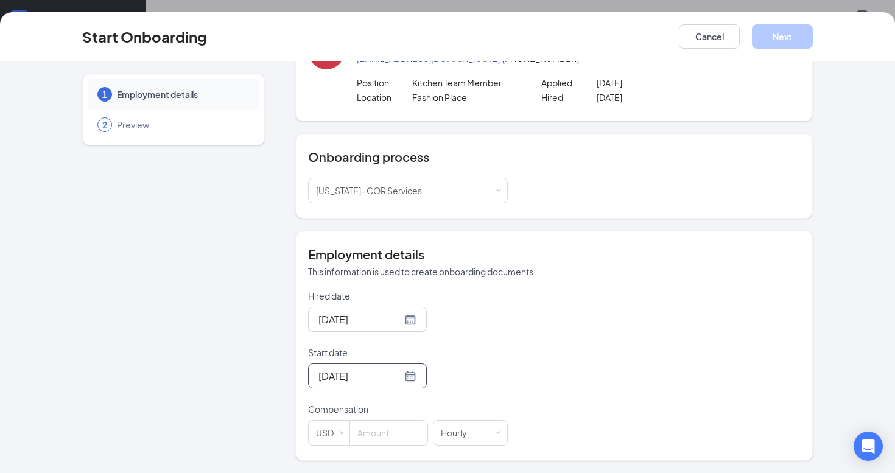
click at [457, 377] on div "Sep 16, 2025" at bounding box center [408, 375] width 200 height 25
click at [402, 425] on input at bounding box center [388, 433] width 77 height 24
type input "13"
click at [551, 388] on div "Hired date Sep 16, 2025 Start date Sep 16, 2025 Sep 2025 Su Mo Tu We Th Fr Sa 3…" at bounding box center [554, 368] width 492 height 156
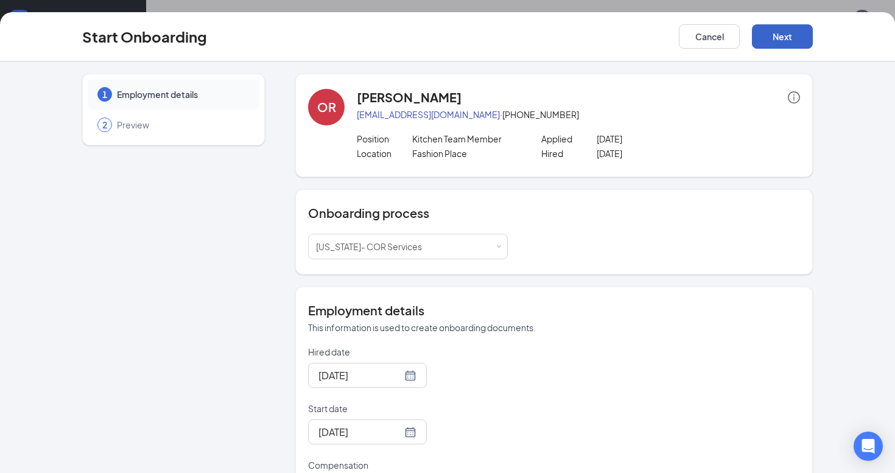
click at [768, 32] on button "Next" at bounding box center [782, 36] width 61 height 24
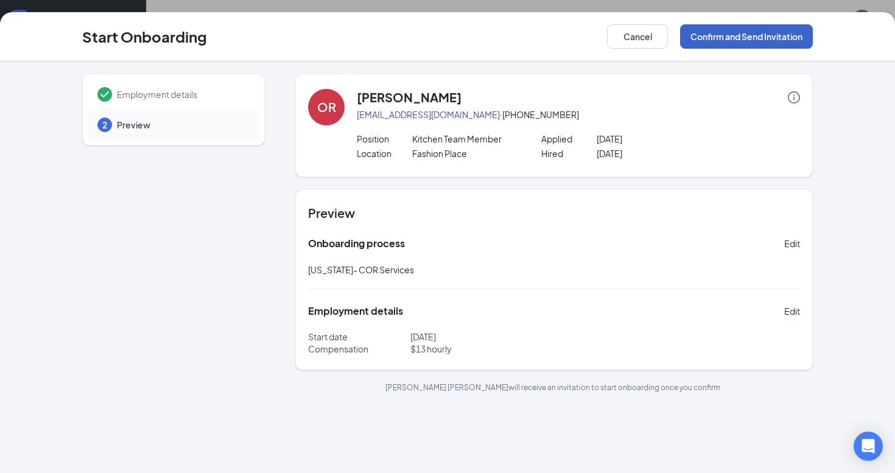
click at [724, 35] on button "Confirm and Send Invitation" at bounding box center [746, 36] width 133 height 24
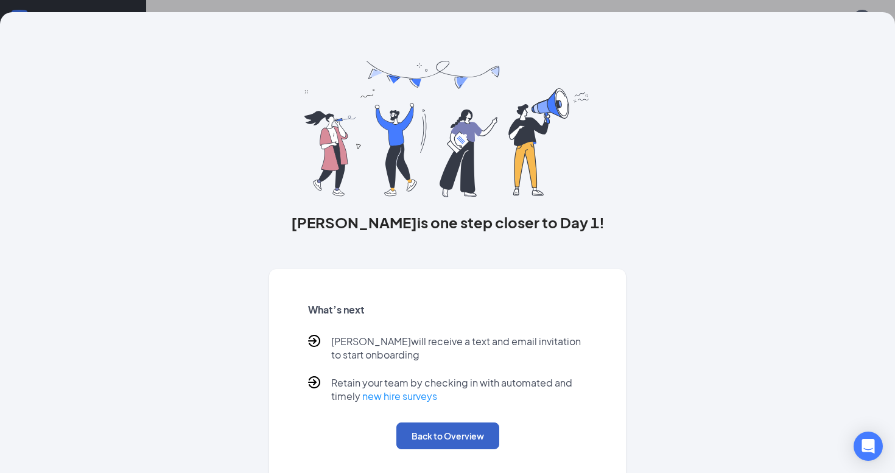
click at [463, 431] on button "Back to Overview" at bounding box center [447, 435] width 103 height 27
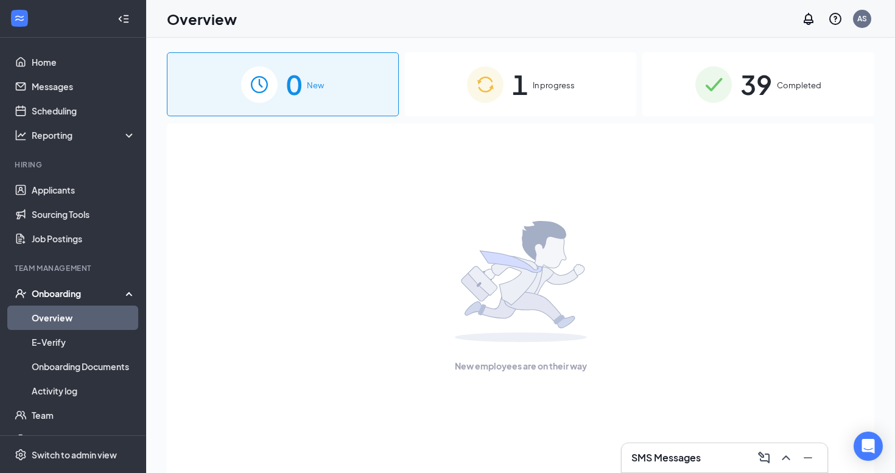
click at [506, 81] on div "1 In progress" at bounding box center [521, 84] width 232 height 64
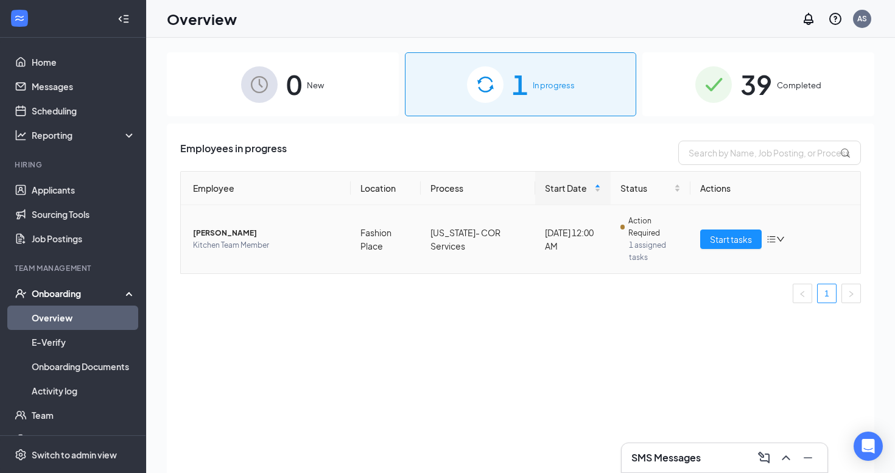
click at [231, 232] on span "[PERSON_NAME]" at bounding box center [267, 233] width 148 height 12
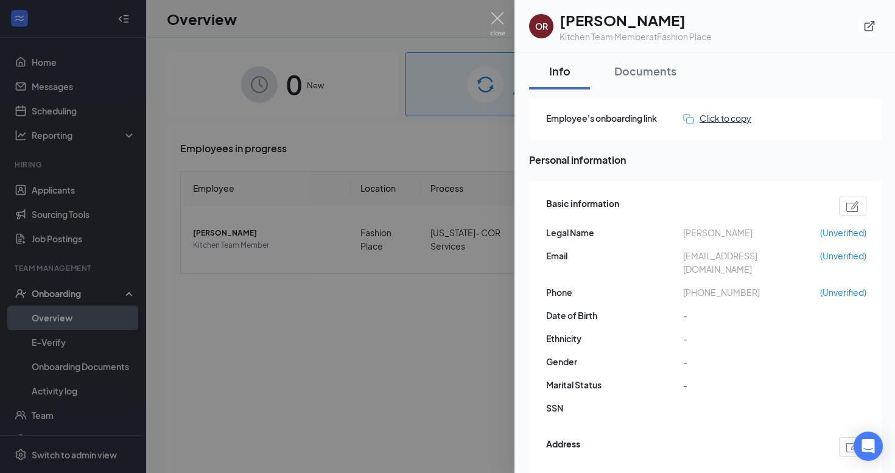
click at [707, 116] on div "Click to copy" at bounding box center [717, 117] width 68 height 13
